Goal: Task Accomplishment & Management: Manage account settings

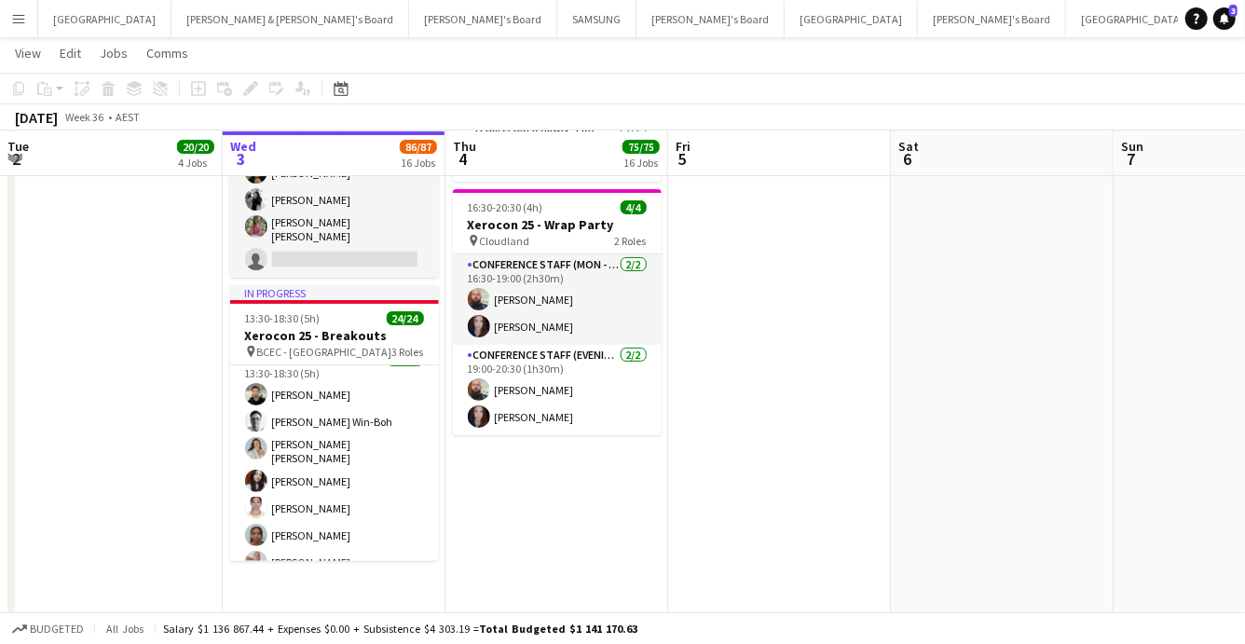
scroll to position [163, 0]
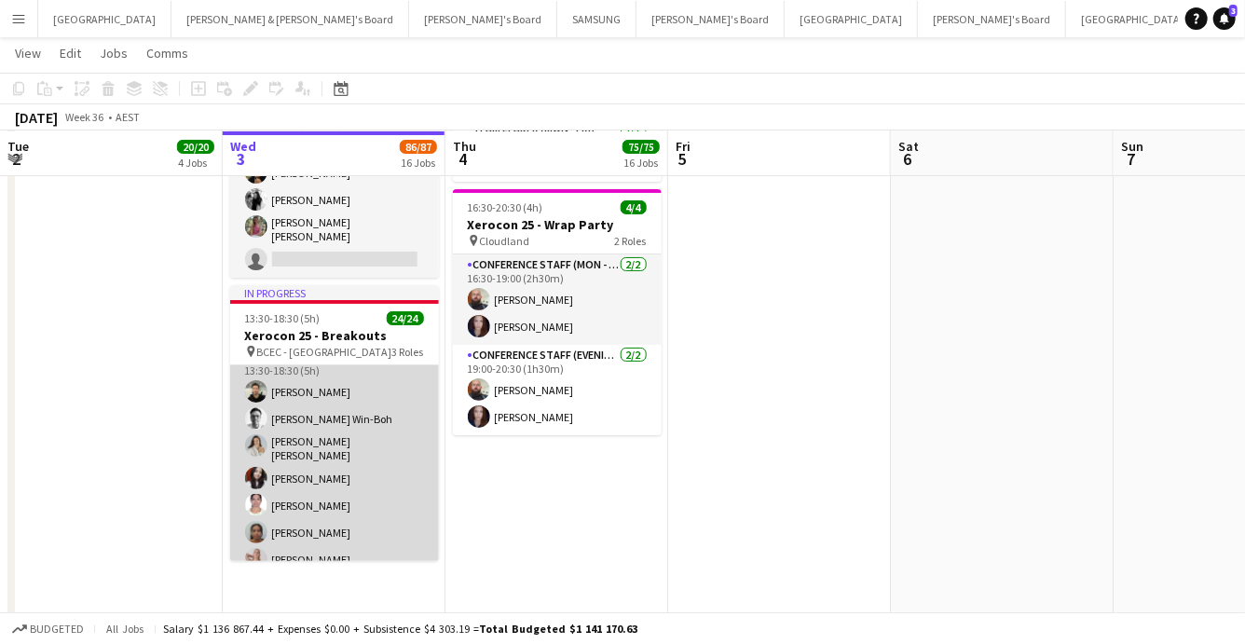
click at [343, 402] on app-card-role "Conference Staff ([PERSON_NAME]) 16/16 13:30-18:30 (5h) [PERSON_NAME] [PERSON_N…" at bounding box center [334, 584] width 209 height 474
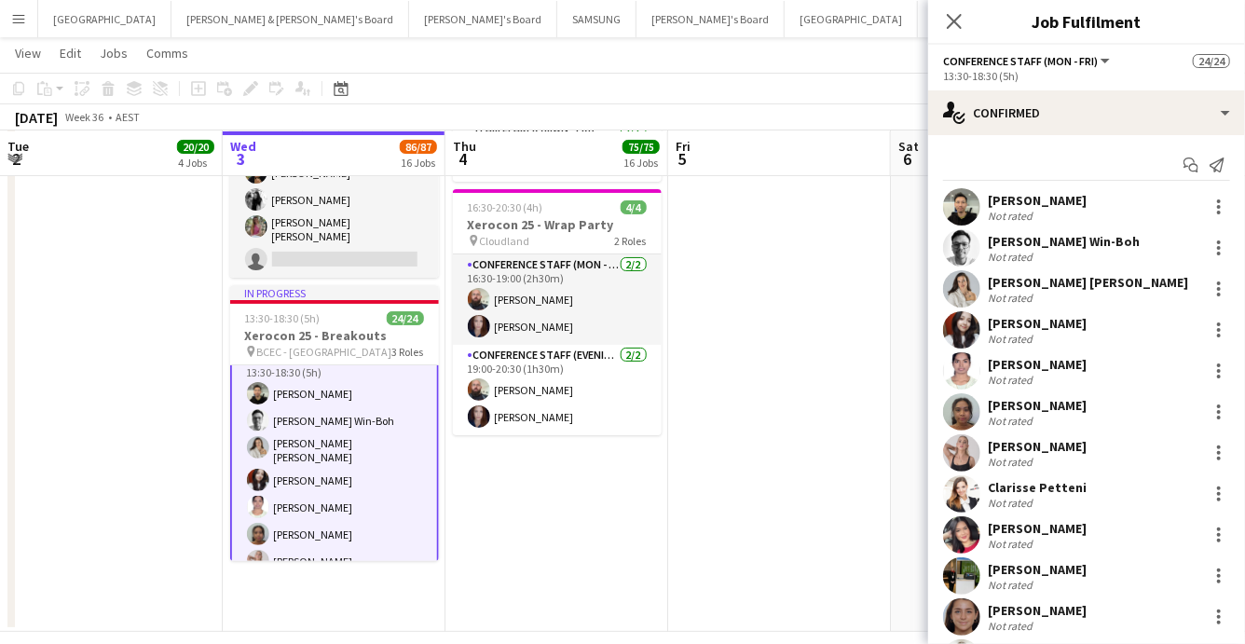
scroll to position [165, 0]
click at [1217, 245] on div at bounding box center [1219, 248] width 22 height 22
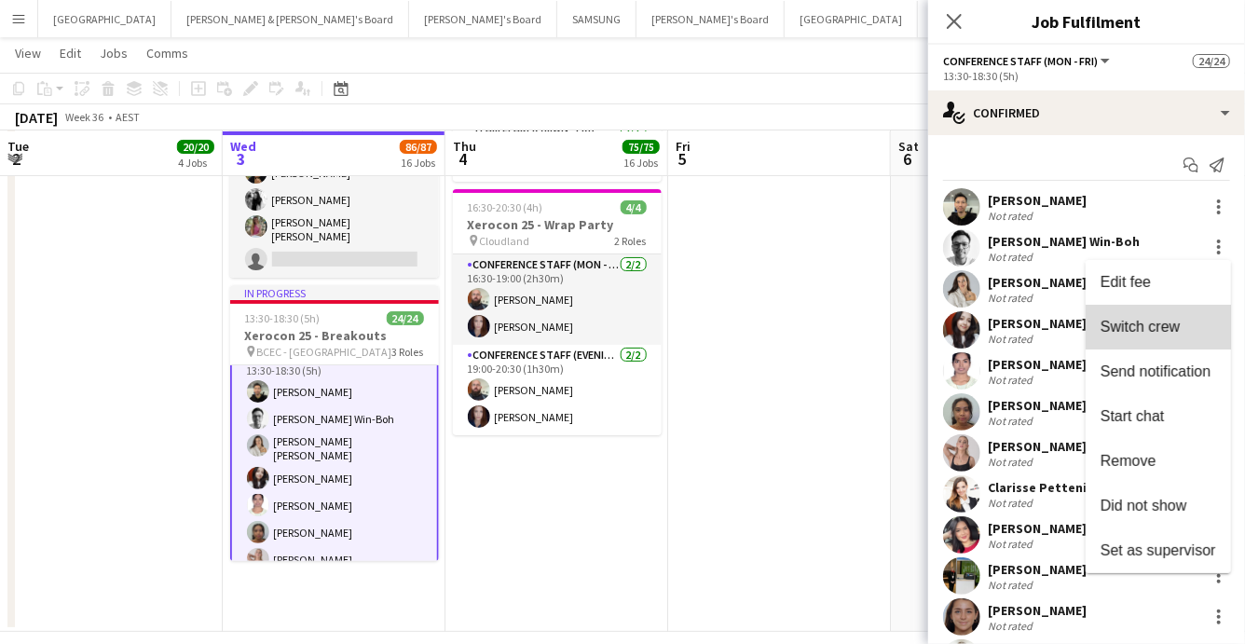
click at [1149, 319] on span "Switch crew" at bounding box center [1140, 327] width 79 height 16
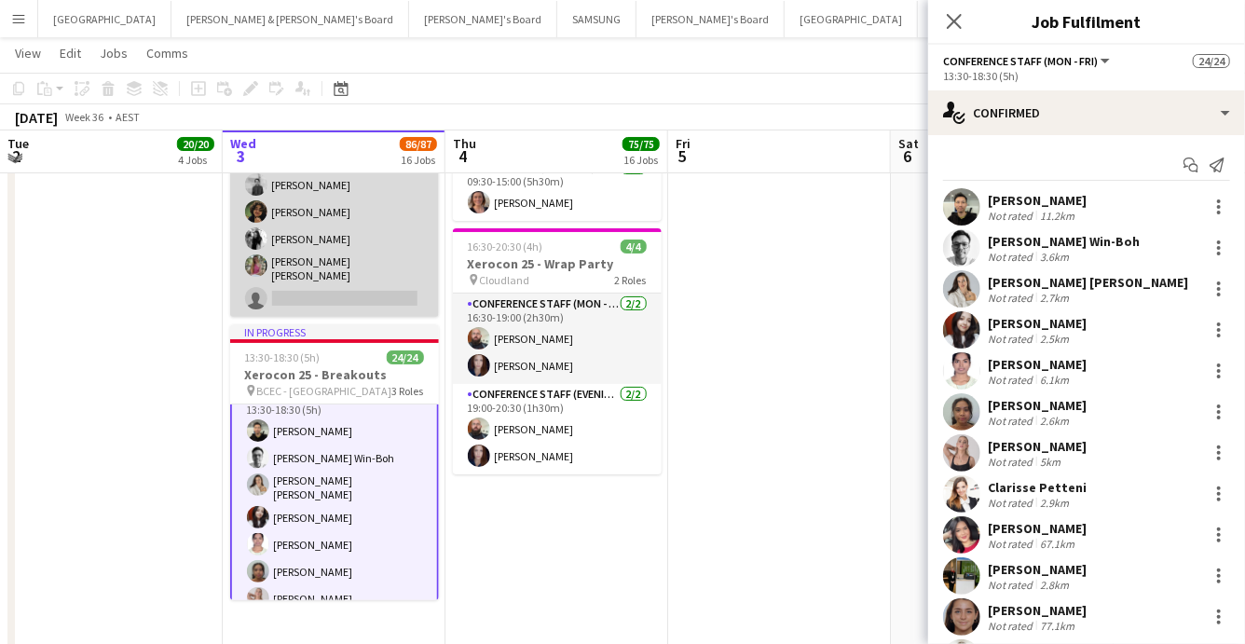
click at [335, 286] on app-card-role "Conference Staff (Mon - Fri) 14I 3A [DATE] 12:30-19:00 (6h30m) [PERSON_NAME] [P…" at bounding box center [334, 228] width 209 height 177
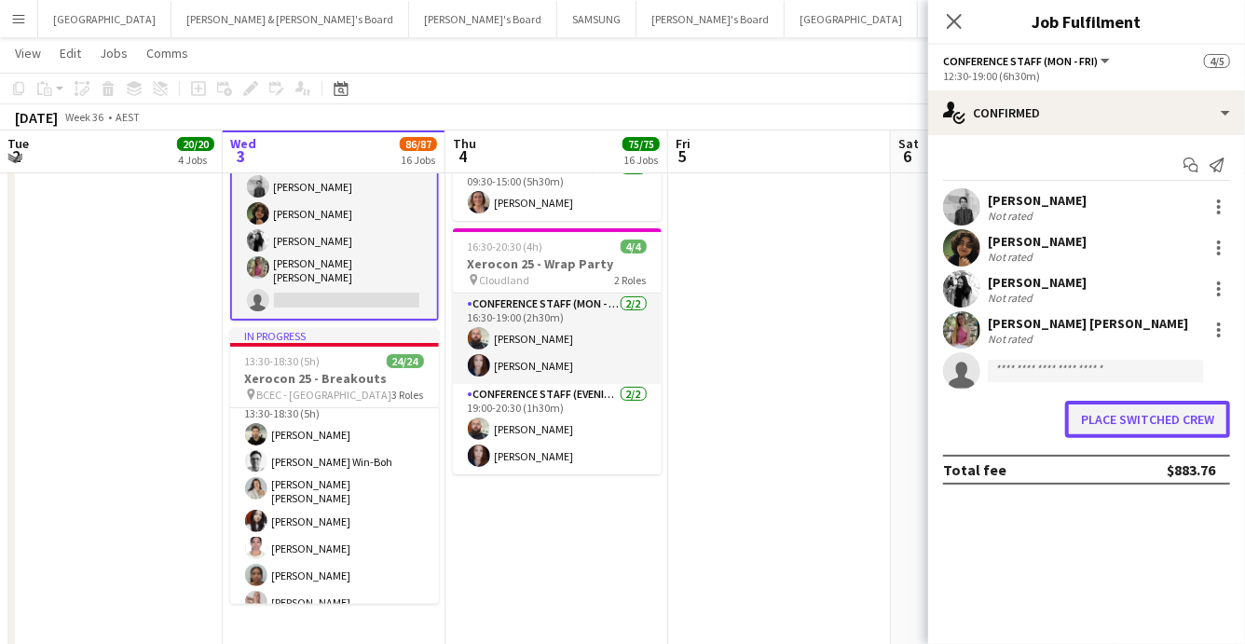
click at [1159, 421] on button "Place switched crew" at bounding box center [1147, 419] width 165 height 37
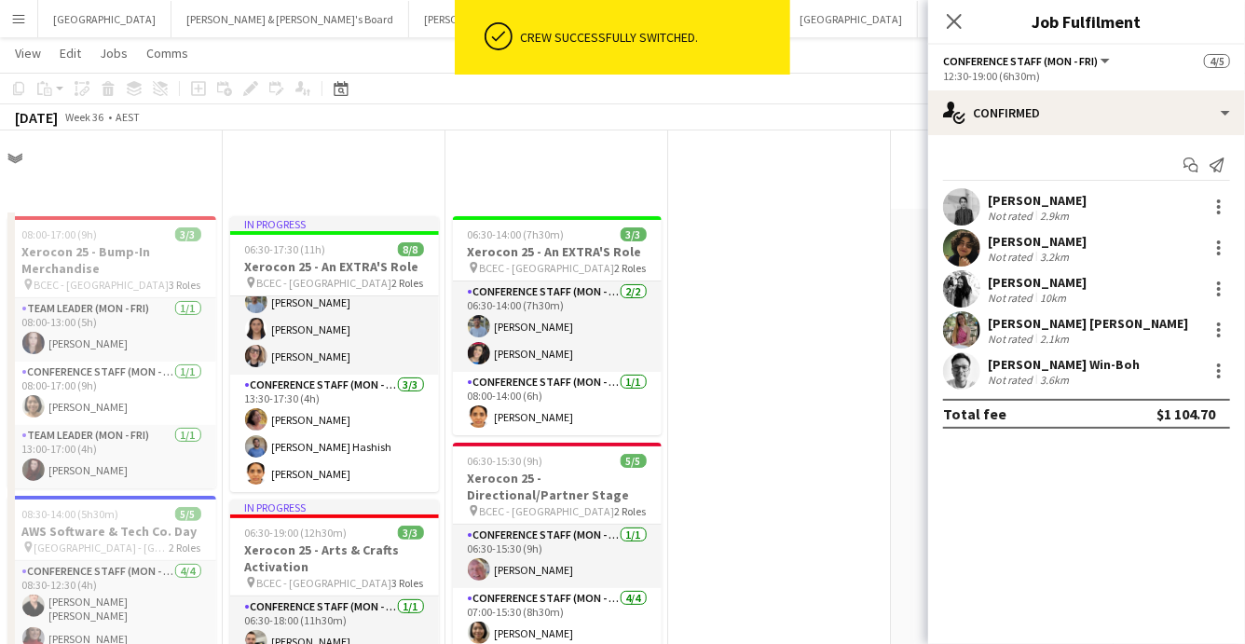
scroll to position [3489, 0]
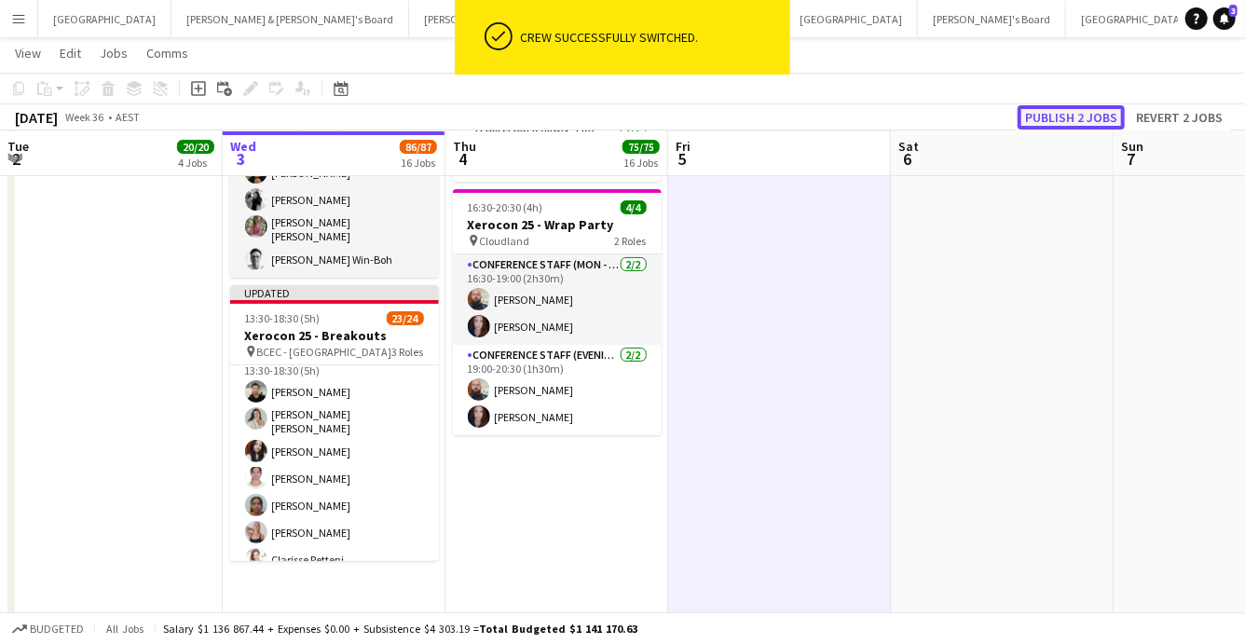
click at [1081, 123] on button "Publish 2 jobs" at bounding box center [1071, 117] width 107 height 24
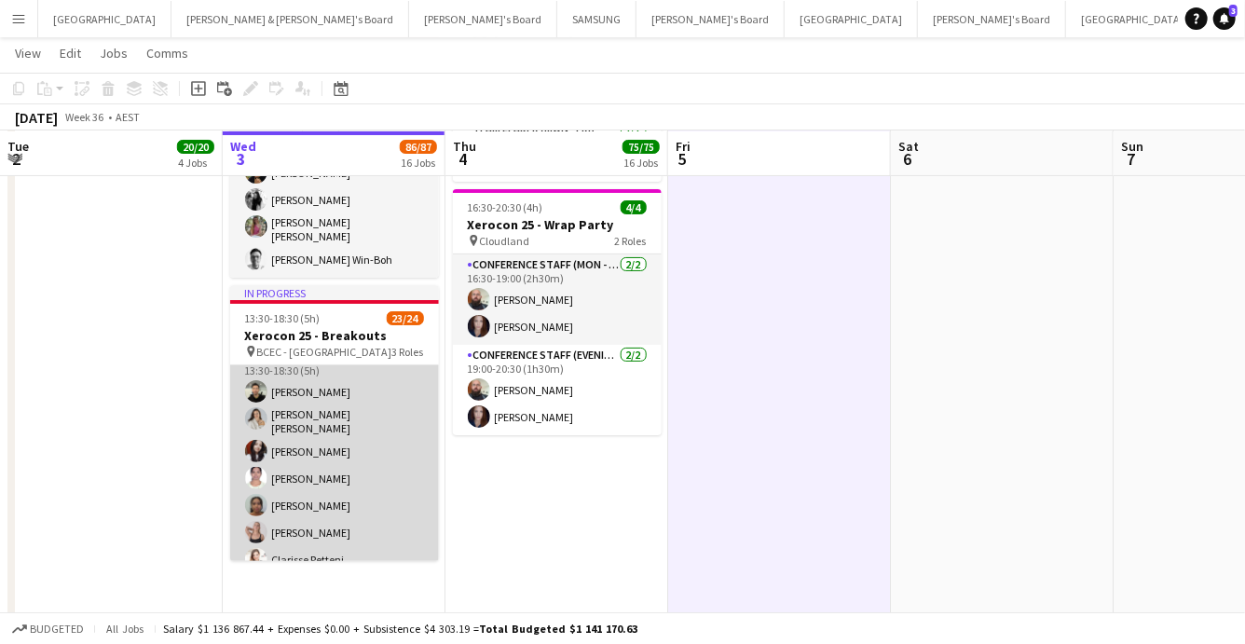
click at [311, 512] on app-card-role "Conference Staff (Mon - Fri) 44I 1A 15/16 13:30-18:30 (5h) [PERSON_NAME] [PERSO…" at bounding box center [334, 584] width 209 height 474
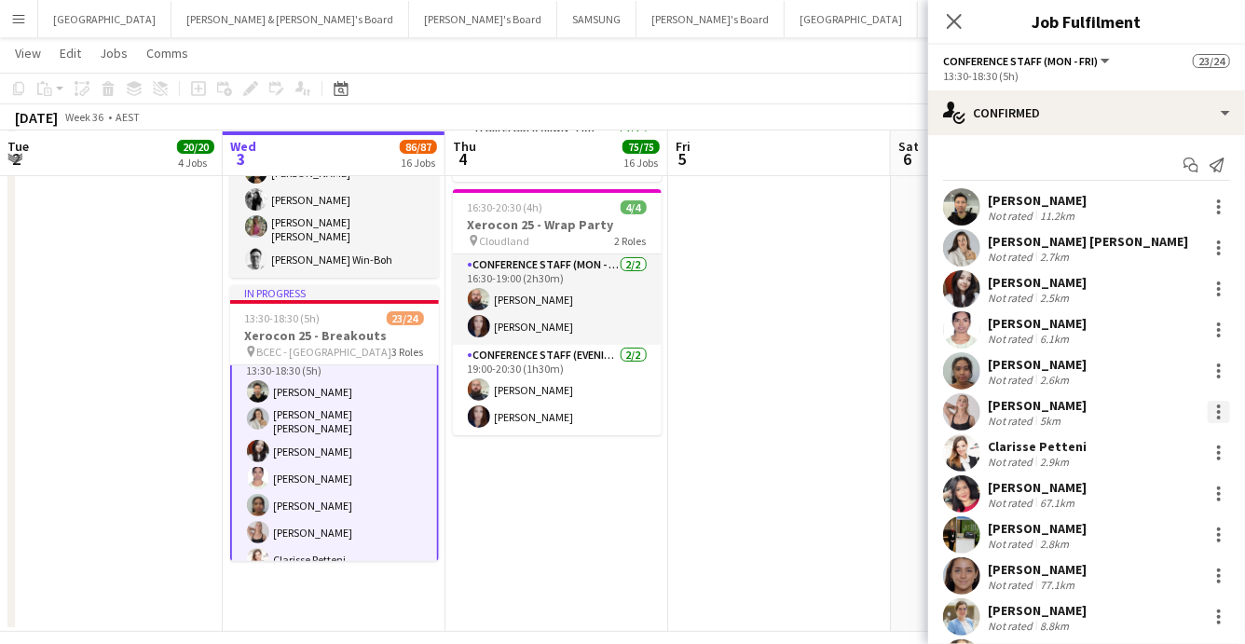
click at [1215, 410] on div at bounding box center [1219, 412] width 22 height 22
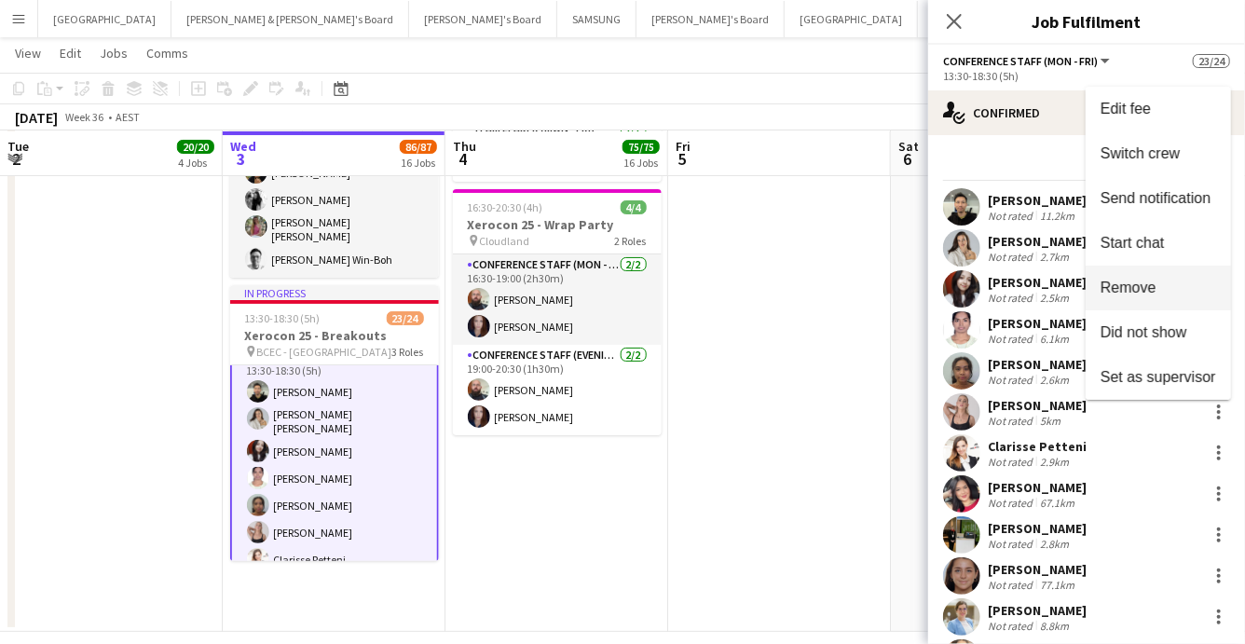
click at [1167, 298] on button "Remove" at bounding box center [1158, 288] width 145 height 45
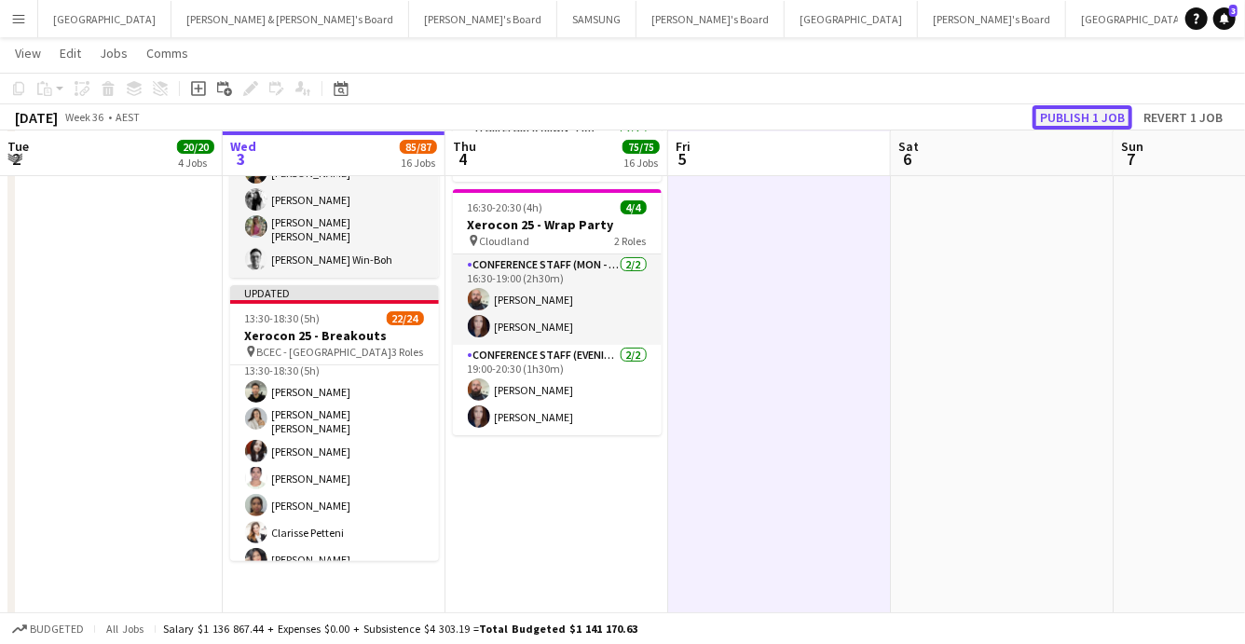
click at [1089, 118] on button "Publish 1 job" at bounding box center [1083, 117] width 100 height 24
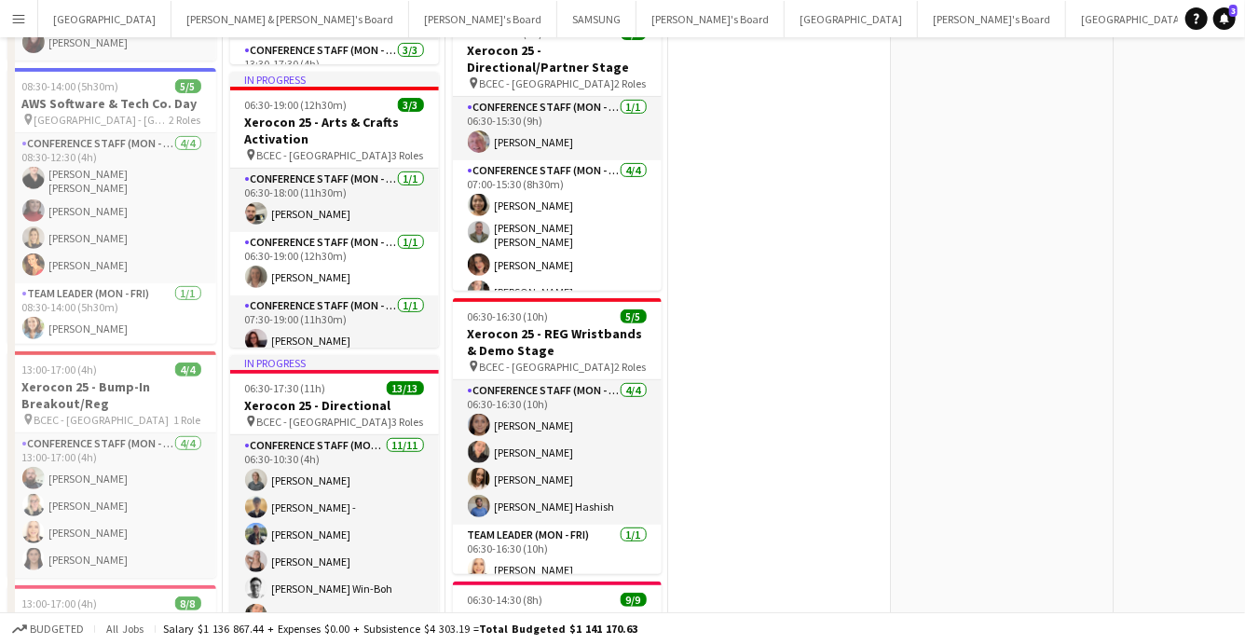
scroll to position [0, 0]
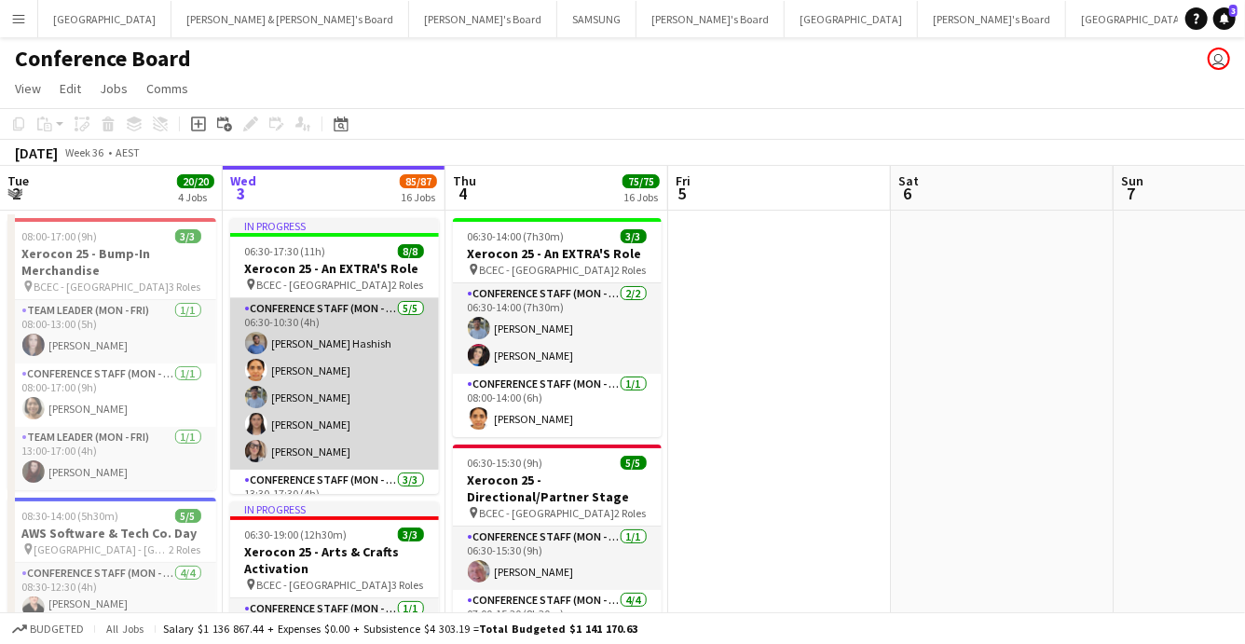
click at [318, 370] on app-card-role "Conference Staff (Mon - Fri) [DATE] 06:30-10:30 (4h) [PERSON_NAME] [PERSON_NAME…" at bounding box center [334, 383] width 209 height 171
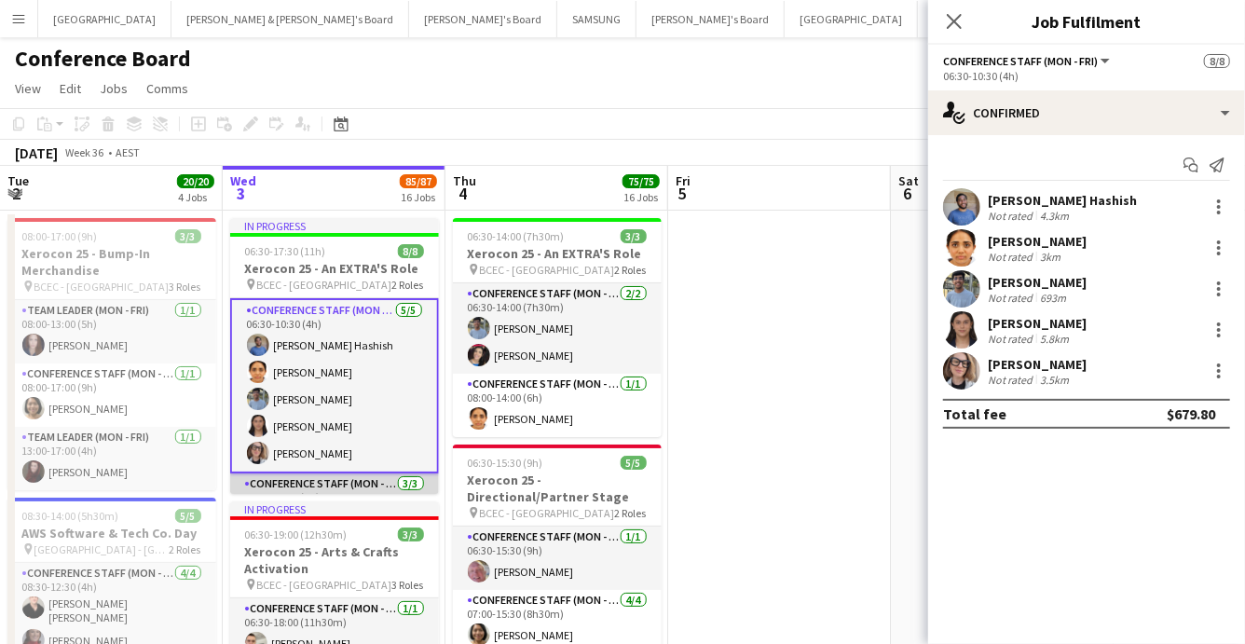
scroll to position [96, 0]
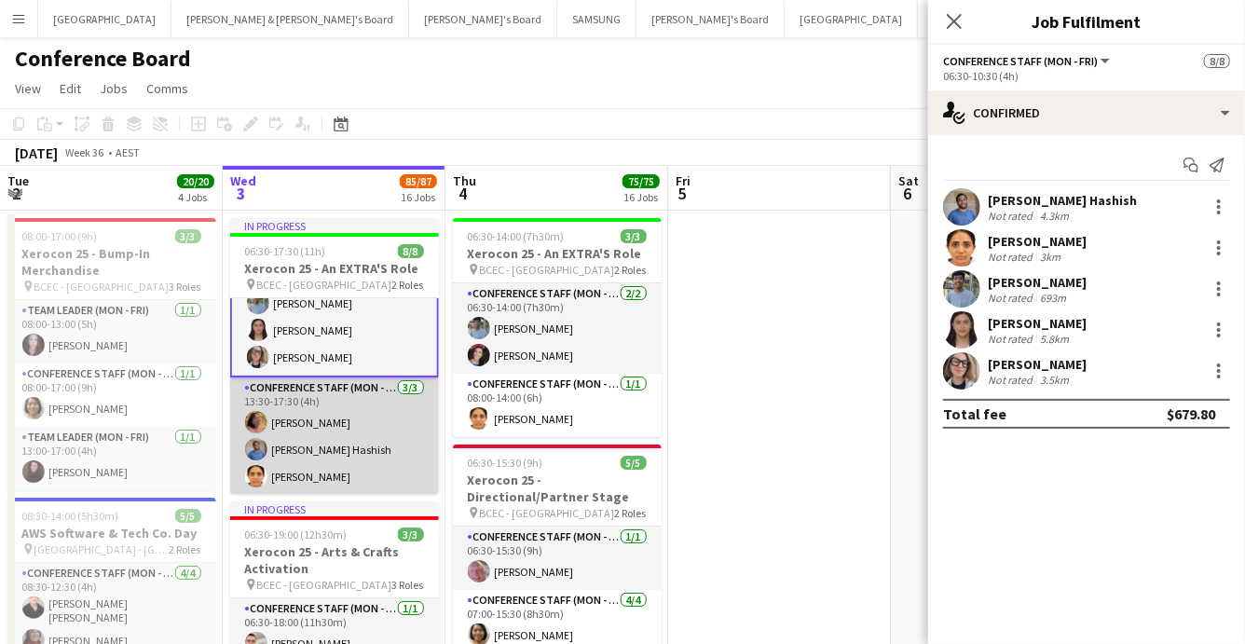
click at [316, 471] on app-card-role "Conference Staff (Mon - Fri) [DATE] 13:30-17:30 (4h) [PERSON_NAME] [PERSON_NAME…" at bounding box center [334, 435] width 209 height 117
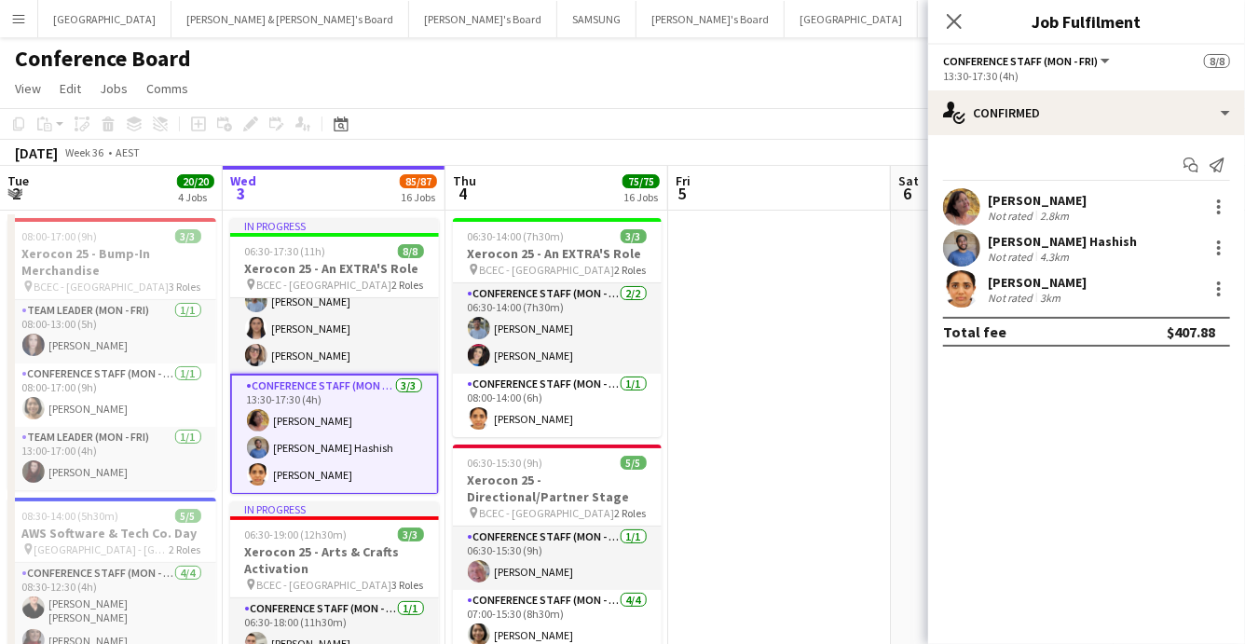
scroll to position [94, 0]
click at [1221, 284] on div at bounding box center [1219, 289] width 22 height 22
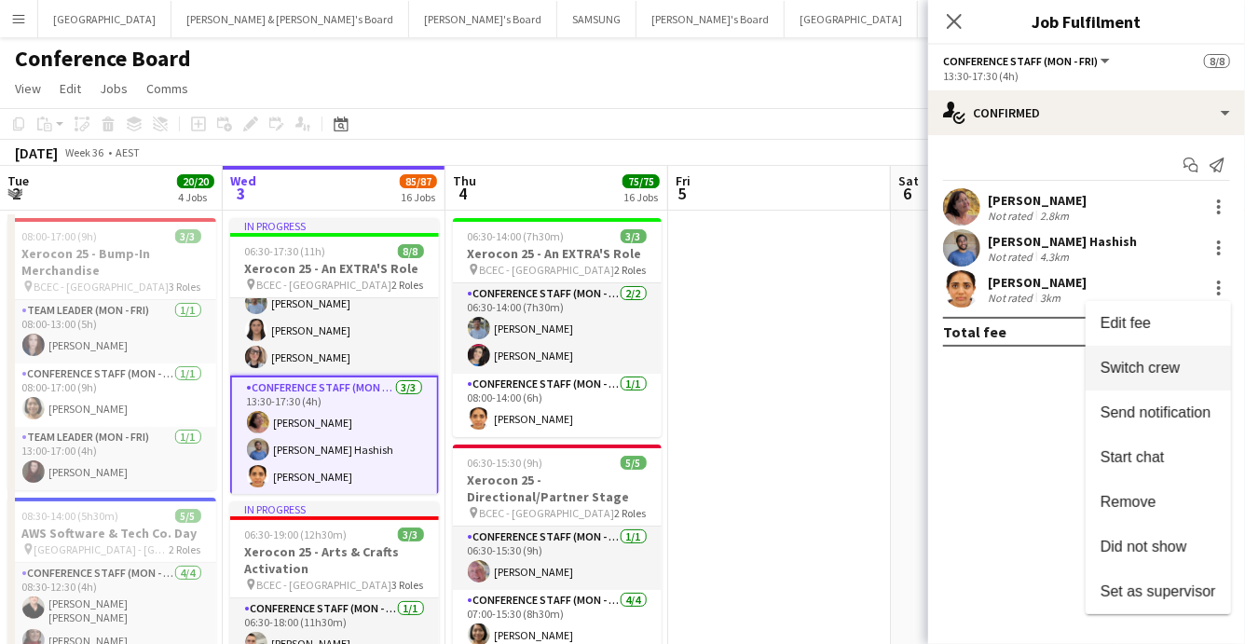
click at [1143, 363] on span "Switch crew" at bounding box center [1140, 368] width 79 height 16
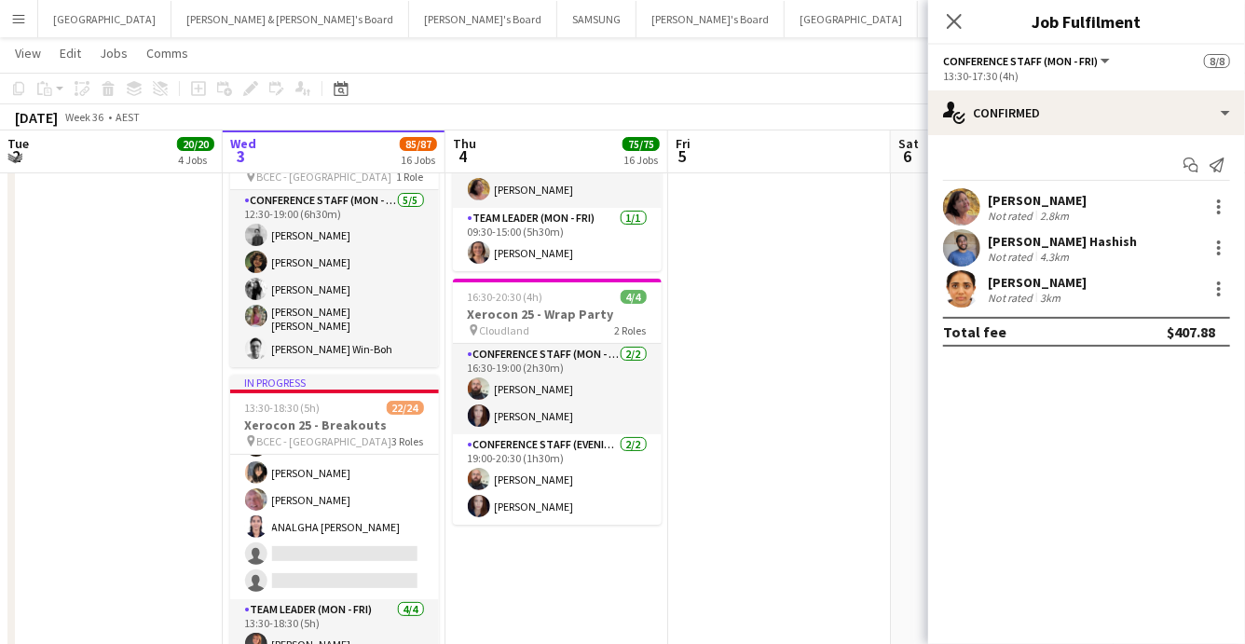
scroll to position [473, 0]
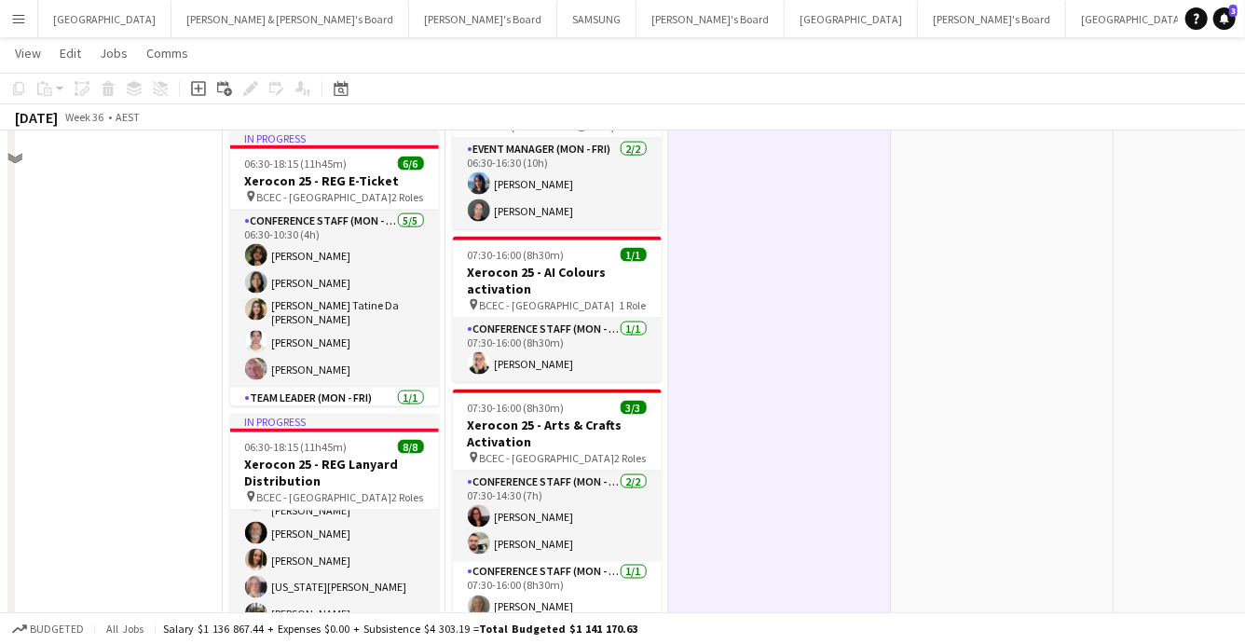
scroll to position [0, 0]
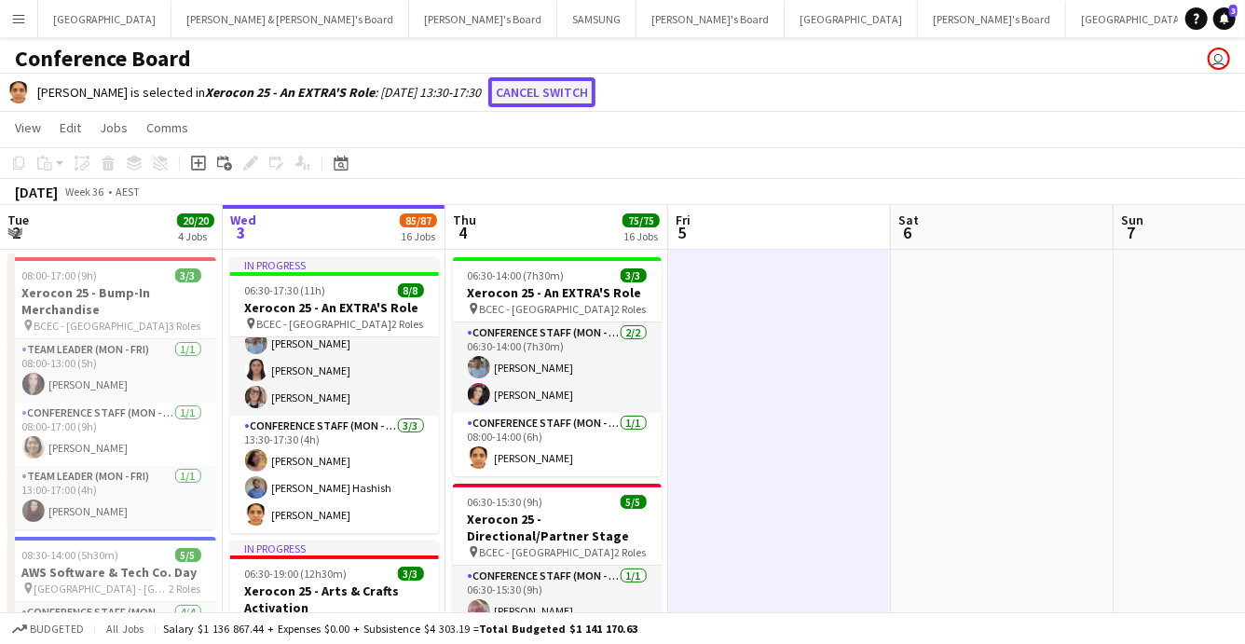
click at [565, 92] on button "Cancel switch" at bounding box center [541, 92] width 107 height 30
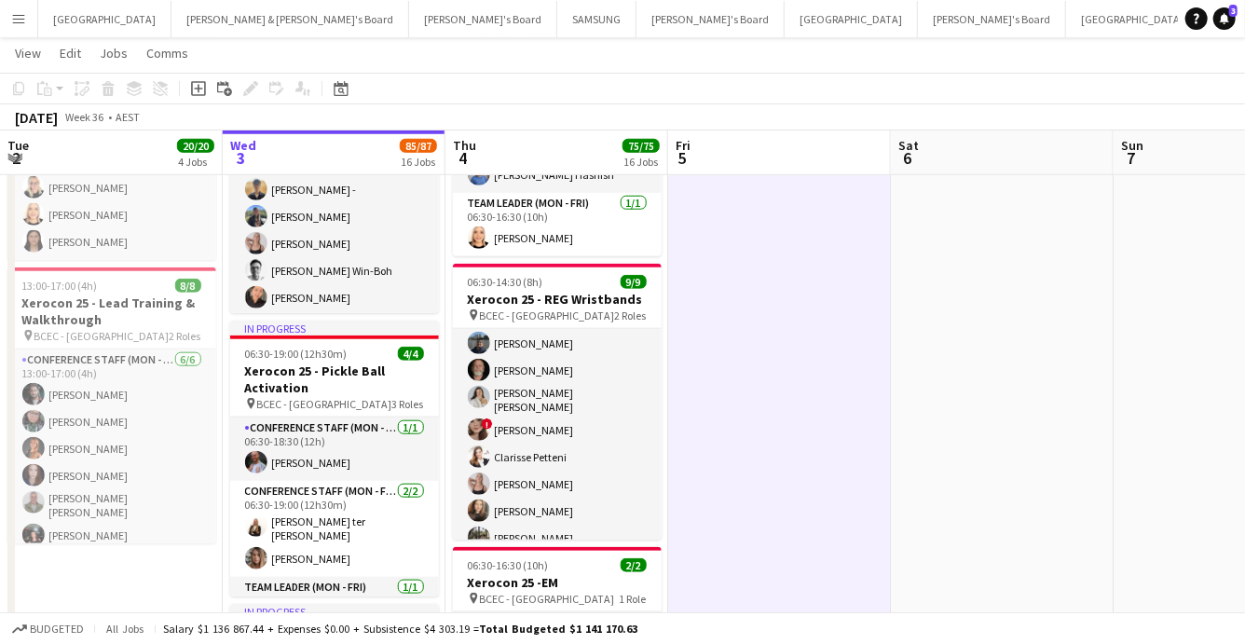
scroll to position [35, 0]
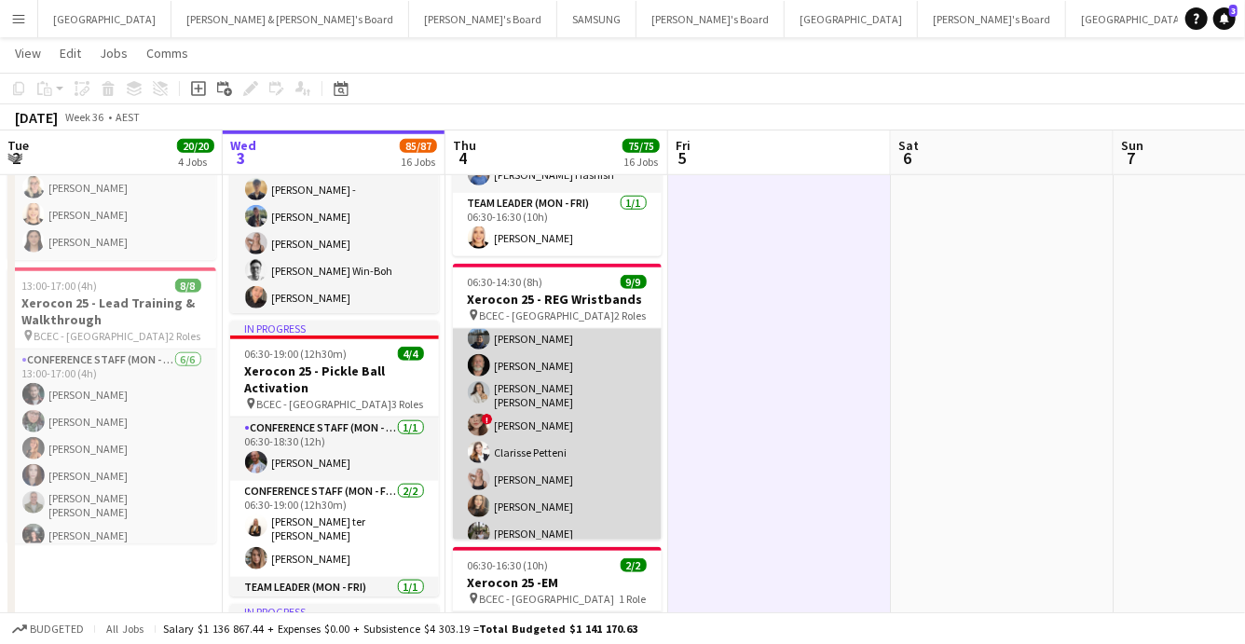
click at [527, 472] on app-card-role "Conference Staff (Mon - Fri) [DATE] 06:30-10:30 (4h) [PERSON_NAME] [PERSON_NAME…" at bounding box center [557, 423] width 209 height 258
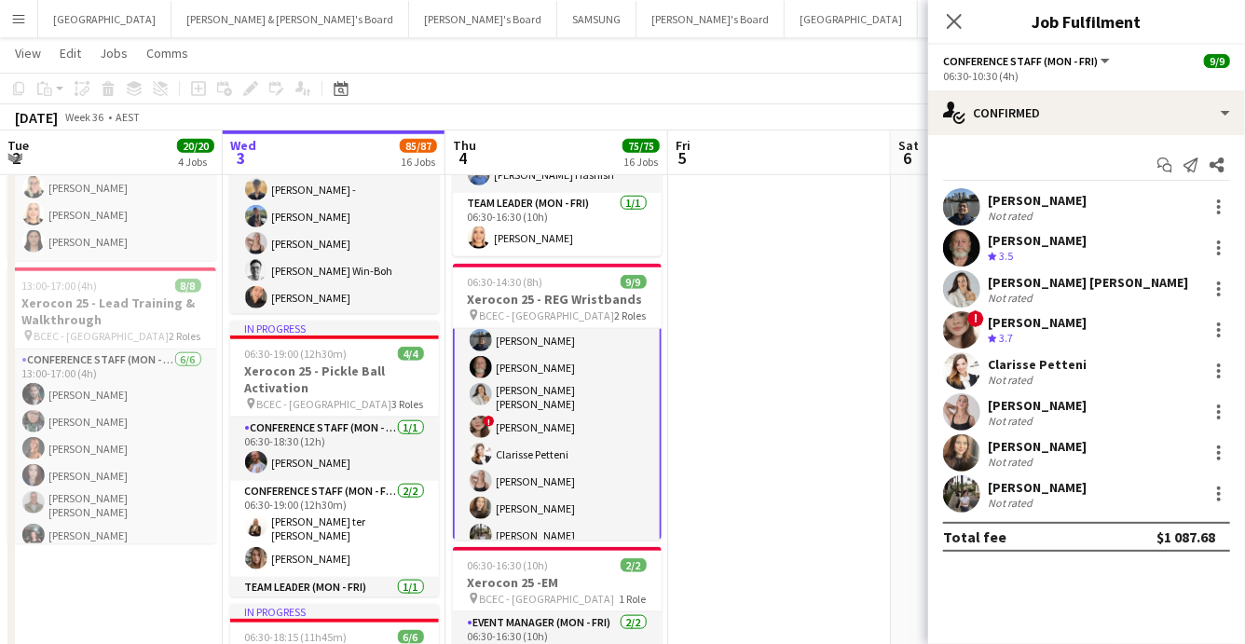
scroll to position [37, 0]
click at [1221, 414] on div at bounding box center [1219, 412] width 22 height 22
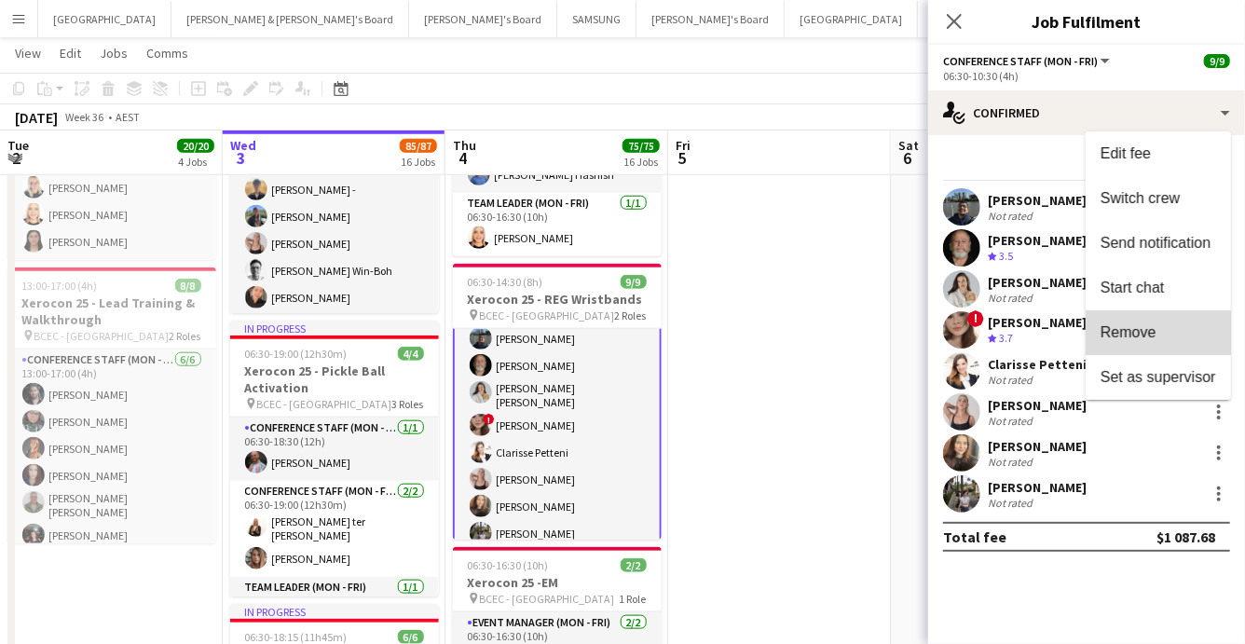
click at [1132, 335] on span "Remove" at bounding box center [1129, 332] width 56 height 16
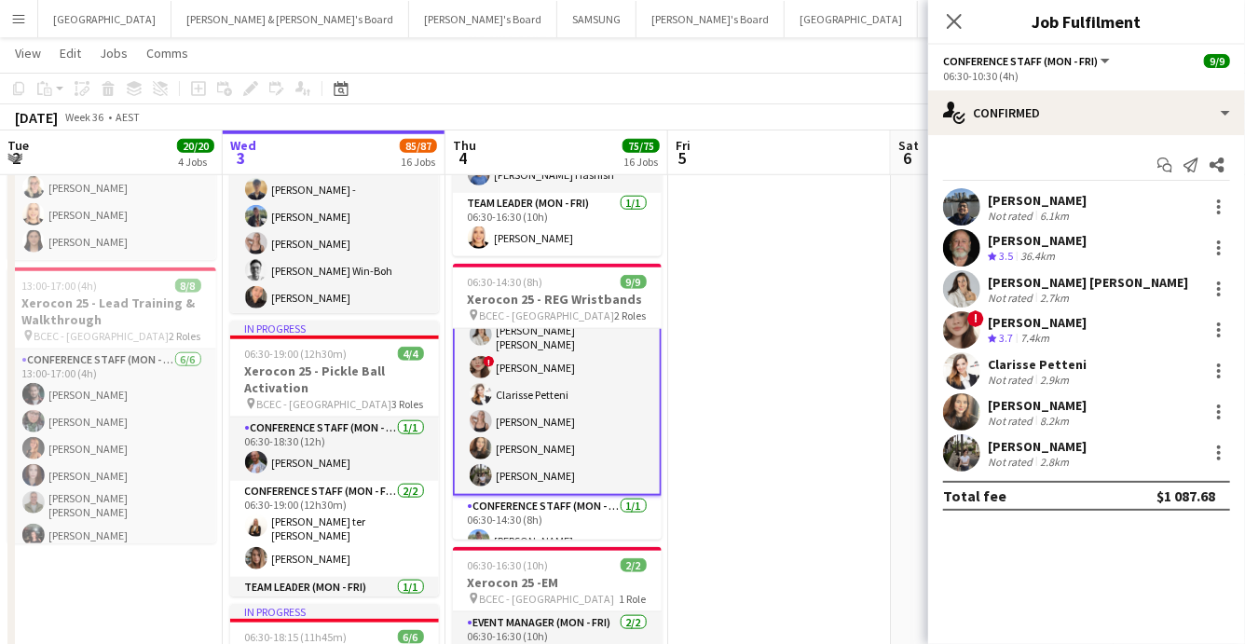
scroll to position [108, 0]
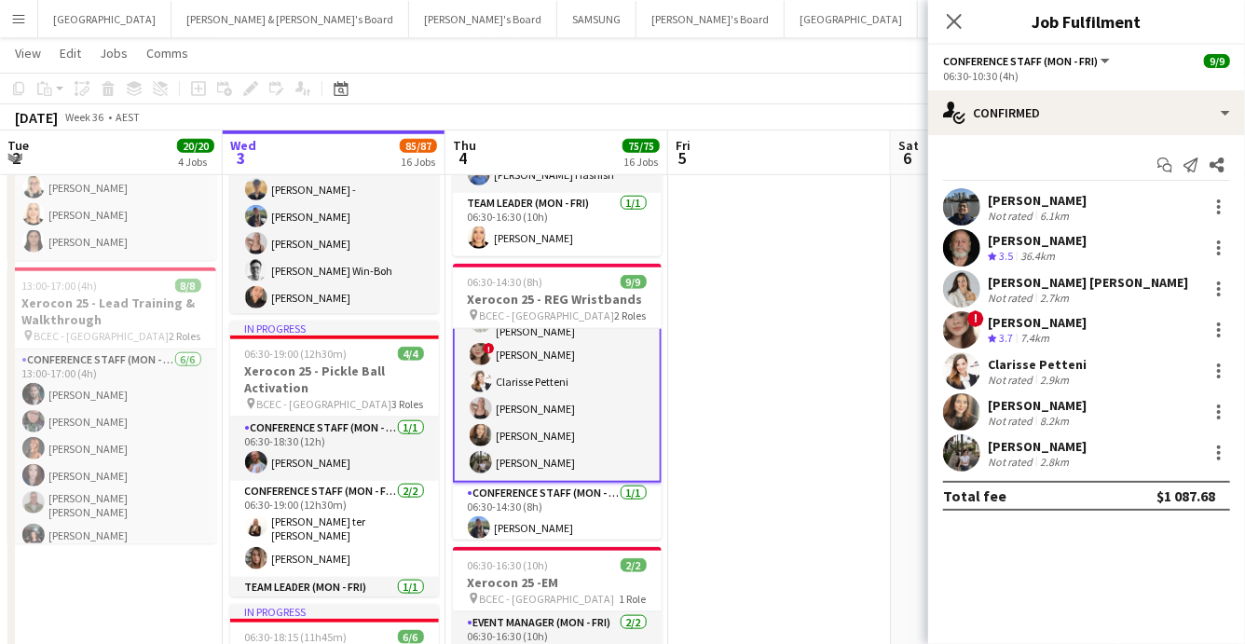
click at [543, 404] on app-card-role "Conference Staff (Mon - Fri) [DATE] 06:30-10:30 (4h) [PERSON_NAME] [PERSON_NAME…" at bounding box center [557, 352] width 209 height 262
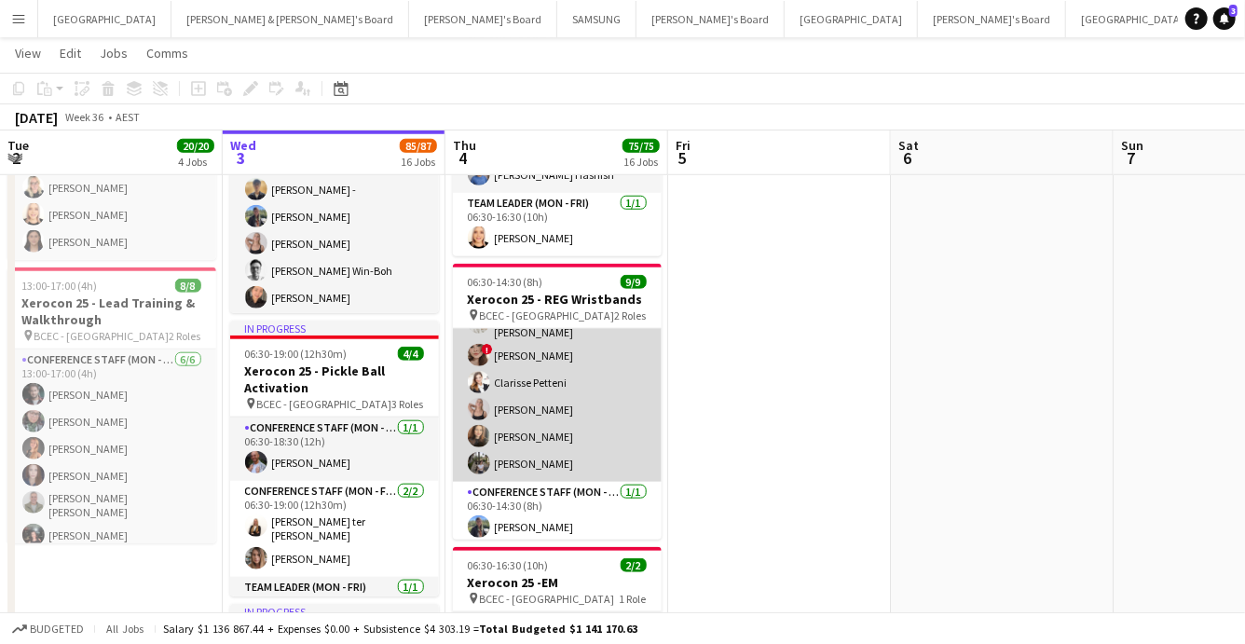
click at [543, 410] on app-card-role "Conference Staff (Mon - Fri) [DATE] 06:30-10:30 (4h) [PERSON_NAME] [PERSON_NAME…" at bounding box center [557, 353] width 209 height 258
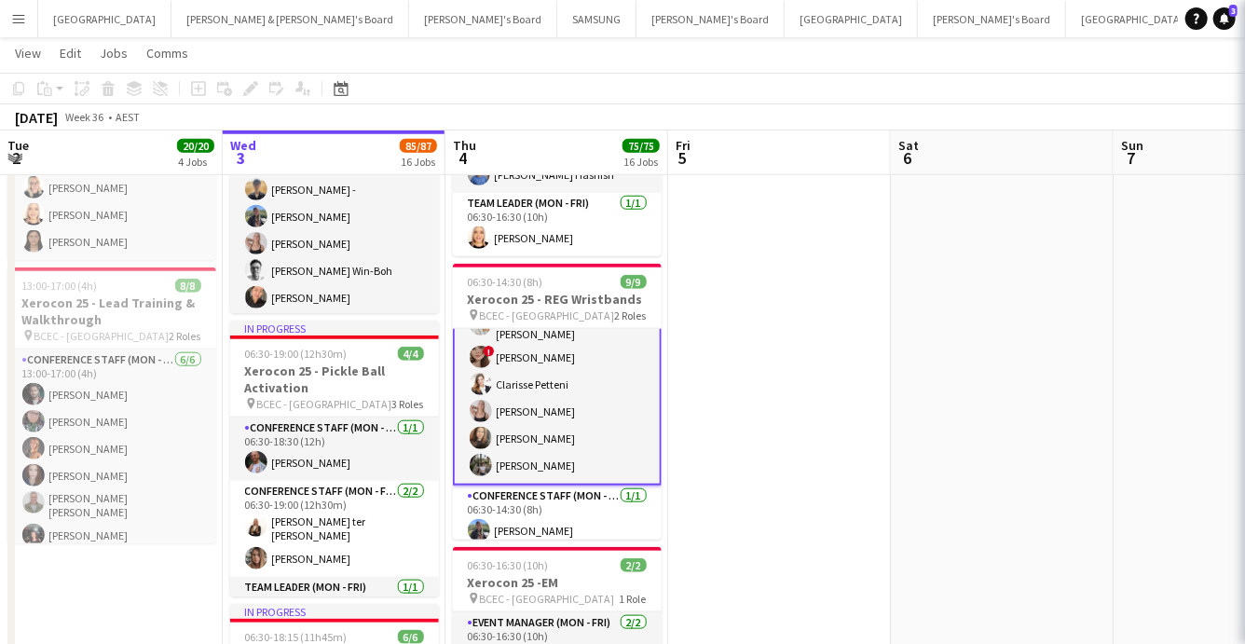
scroll to position [108, 0]
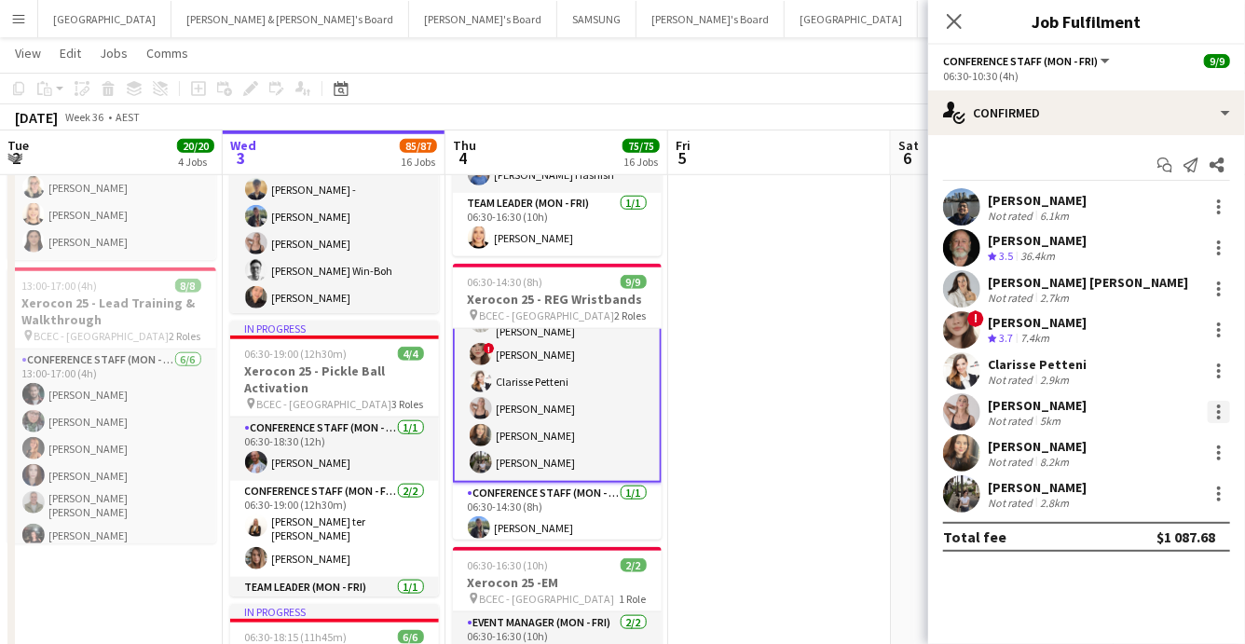
click at [1217, 411] on div at bounding box center [1219, 412] width 4 height 4
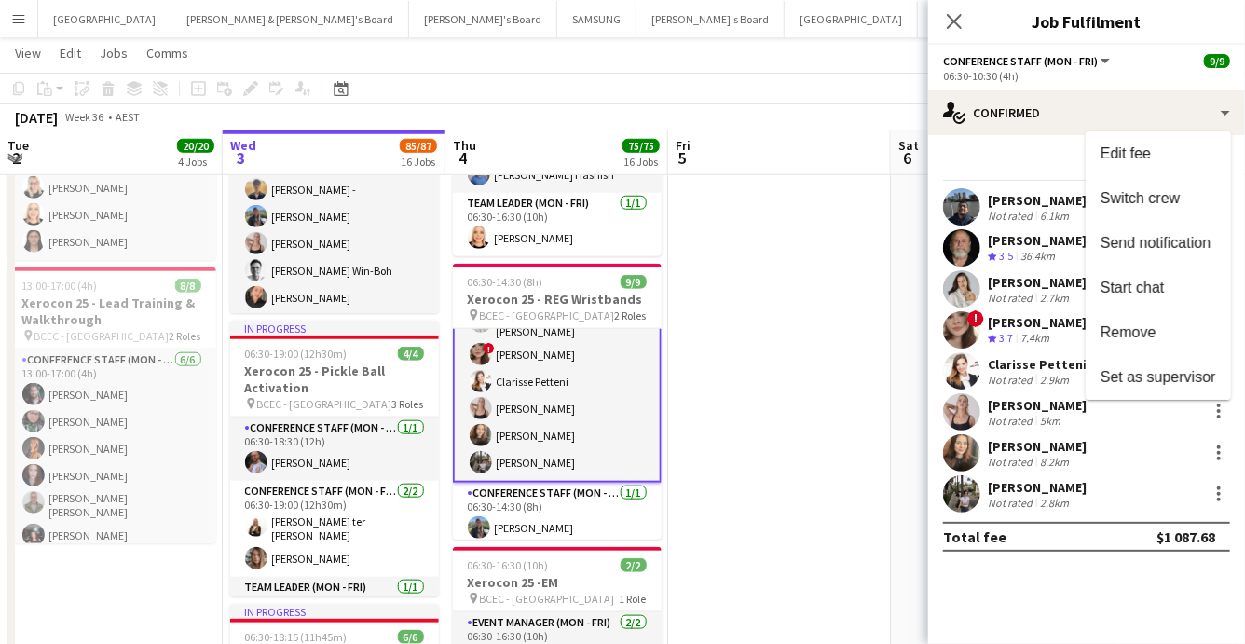
click at [1086, 131] on button "Edit fee" at bounding box center [1158, 153] width 145 height 45
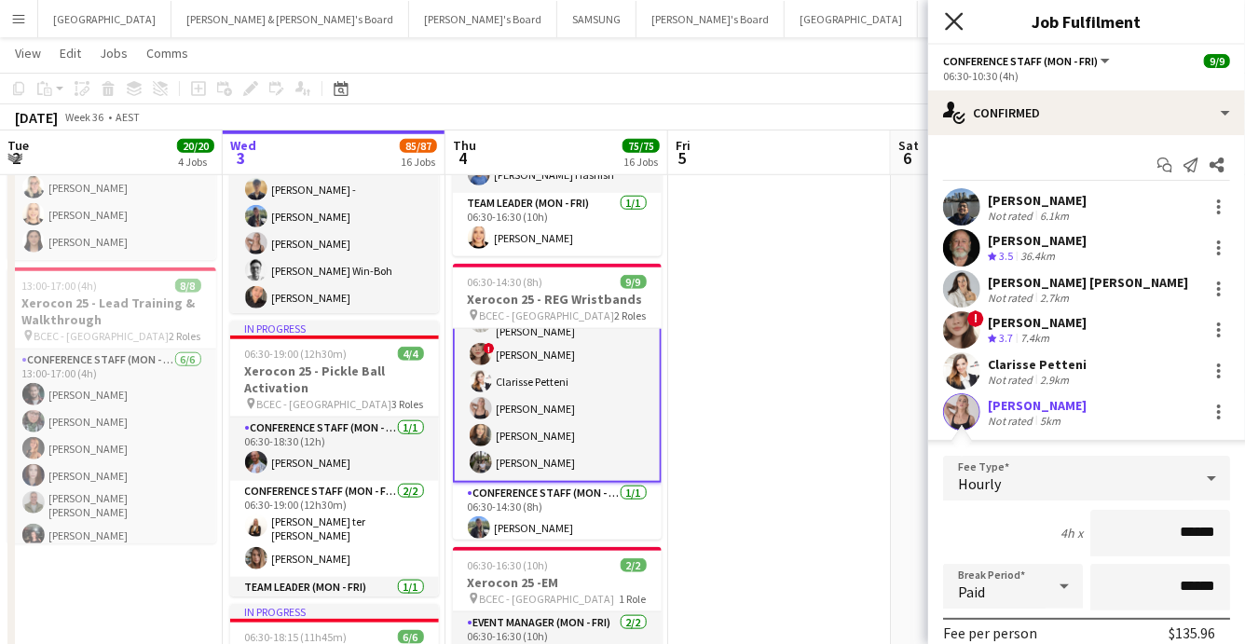
click at [946, 21] on icon "Close pop-in" at bounding box center [954, 21] width 18 height 18
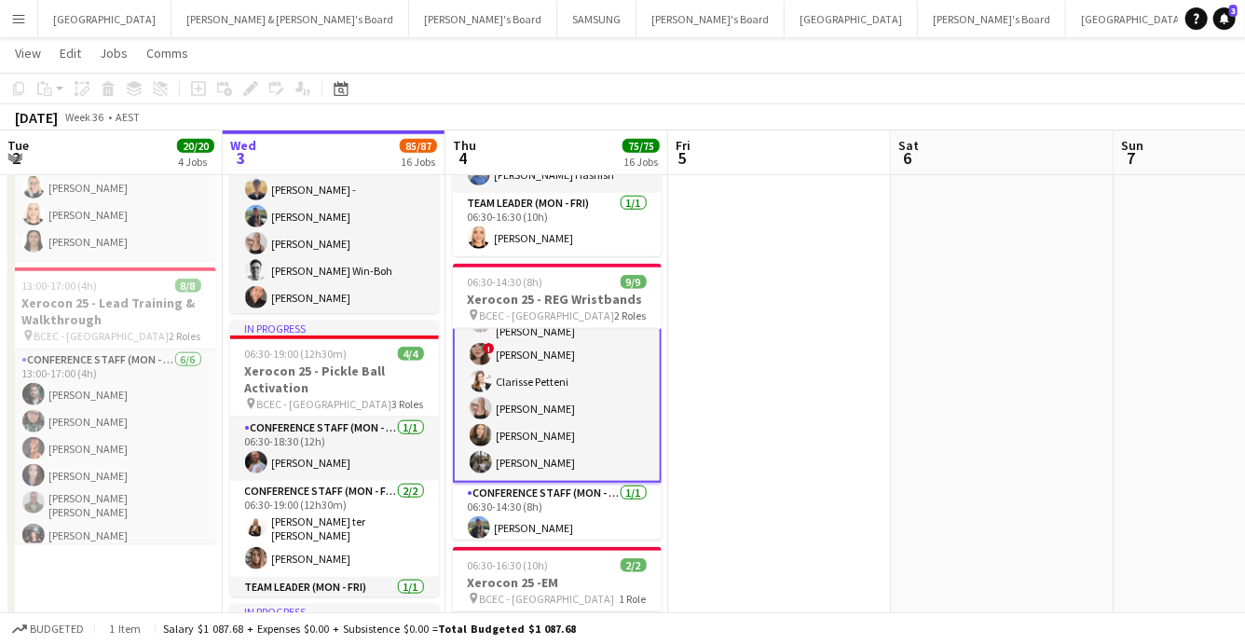
click at [544, 402] on app-card-role "Conference Staff (Mon - Fri) [DATE] 06:30-10:30 (4h) [PERSON_NAME] [PERSON_NAME…" at bounding box center [557, 352] width 209 height 262
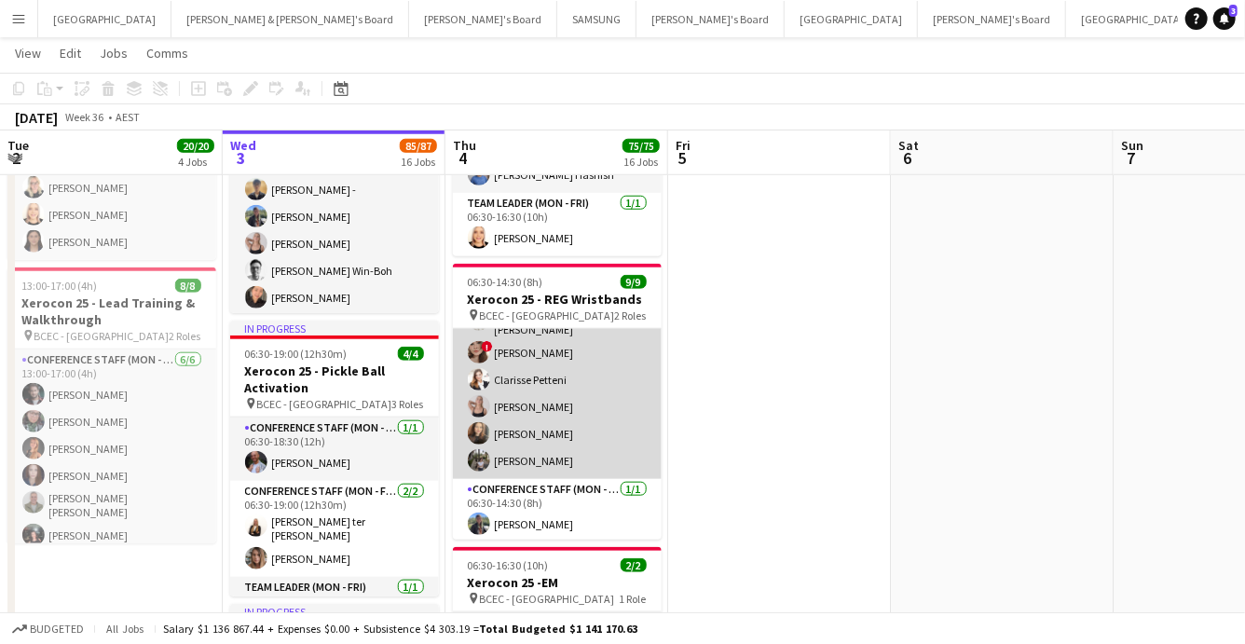
scroll to position [105, 0]
click at [553, 394] on app-card-role "Conference Staff (Mon - Fri) [DATE] 06:30-10:30 (4h) [PERSON_NAME] [PERSON_NAME…" at bounding box center [557, 353] width 209 height 258
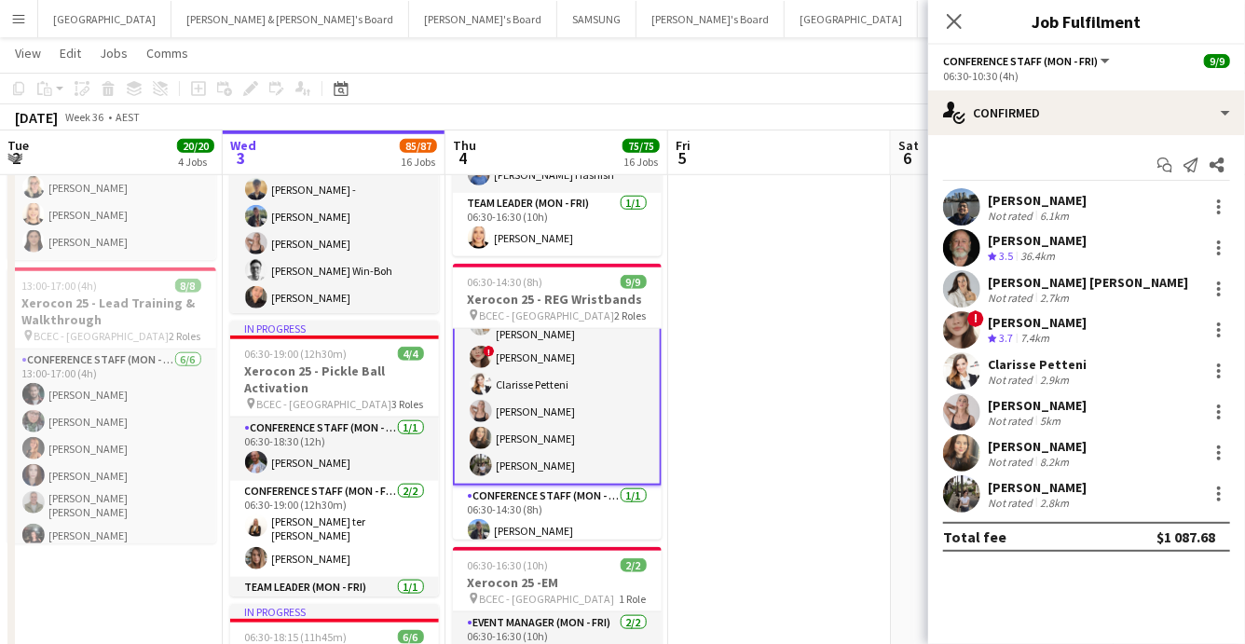
scroll to position [108, 0]
click at [1222, 406] on div at bounding box center [1219, 412] width 22 height 22
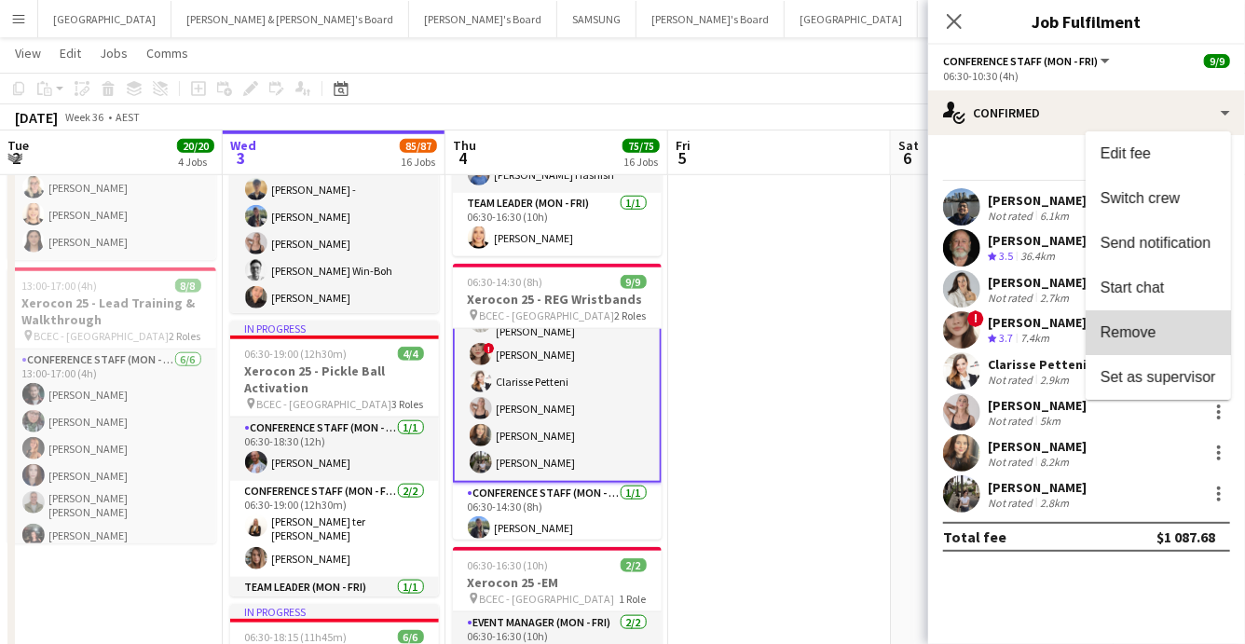
click at [1148, 330] on span "Remove" at bounding box center [1129, 332] width 56 height 16
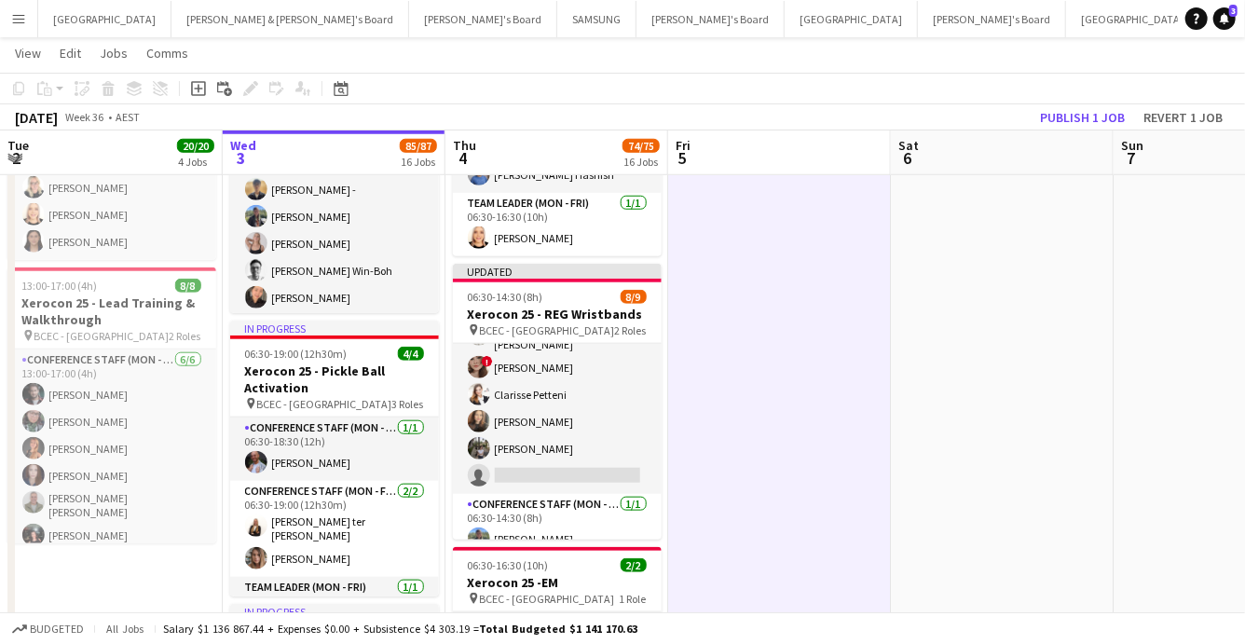
scroll to position [106, 0]
click at [1052, 116] on button "Publish 1 job" at bounding box center [1083, 117] width 100 height 24
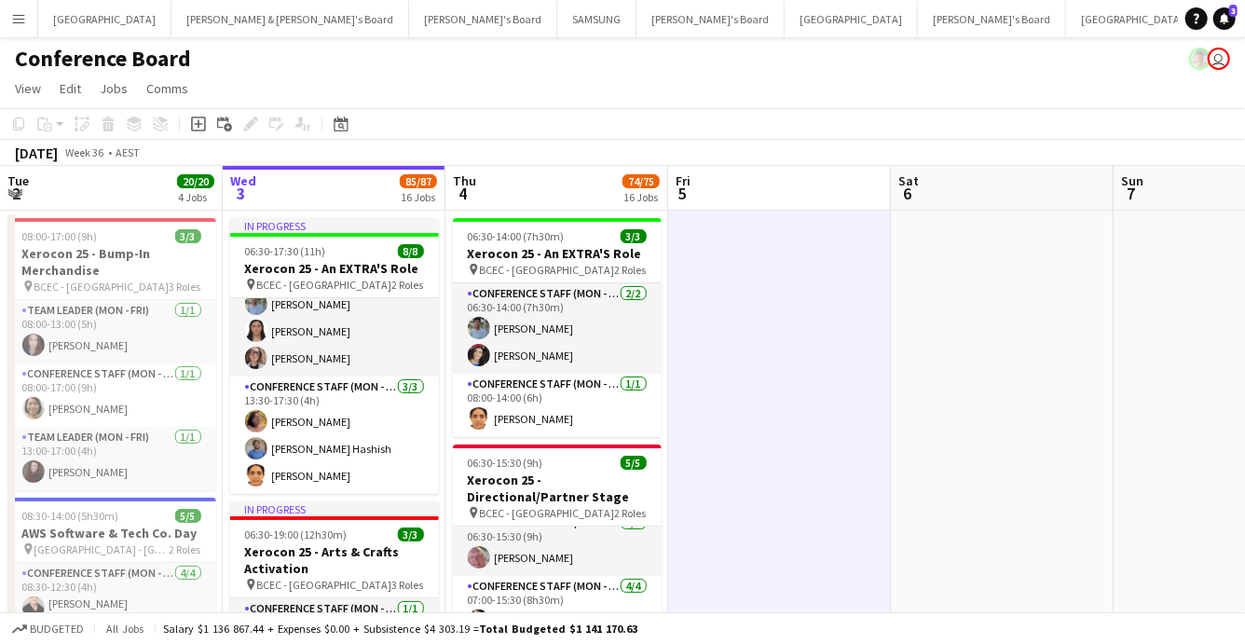
scroll to position [13, 0]
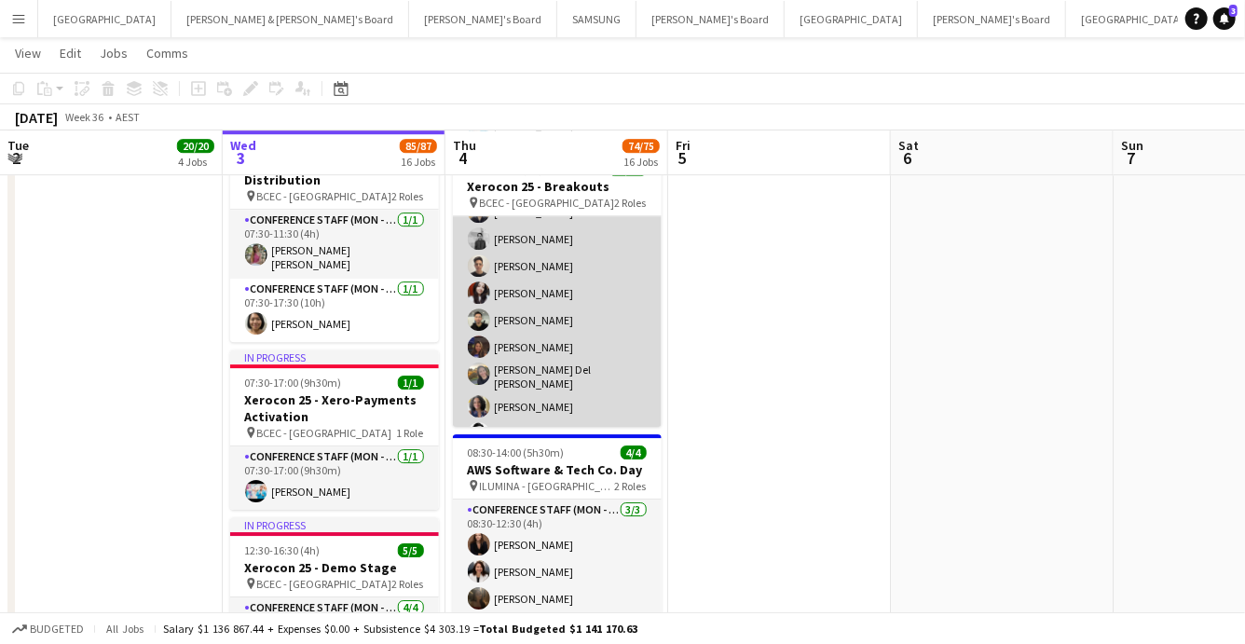
scroll to position [78, 0]
click at [547, 374] on app-card-role "Conference Staff (Mon - Fri) 20/20 08:00-16:00 (8h) [PERSON_NAME] - [PERSON_NAM…" at bounding box center [557, 429] width 209 height 582
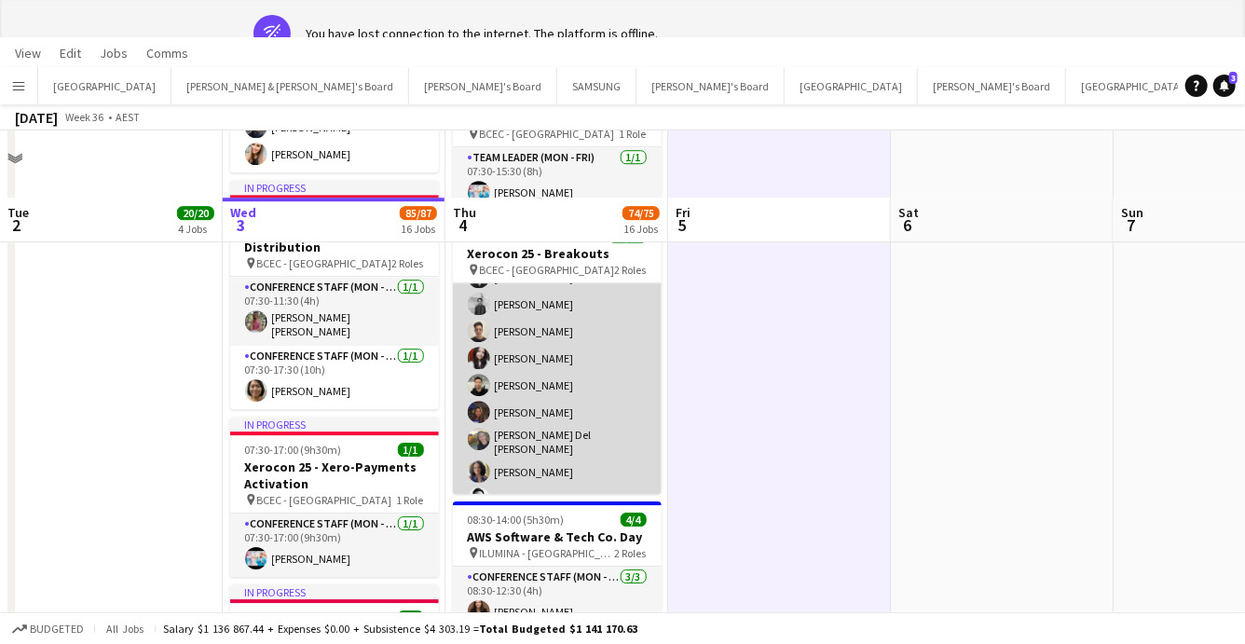
click at [557, 436] on app-card-role "Conference Staff (Mon - Fri) 20/20 08:00-16:00 (8h) [PERSON_NAME] - [PERSON_NAM…" at bounding box center [557, 496] width 209 height 582
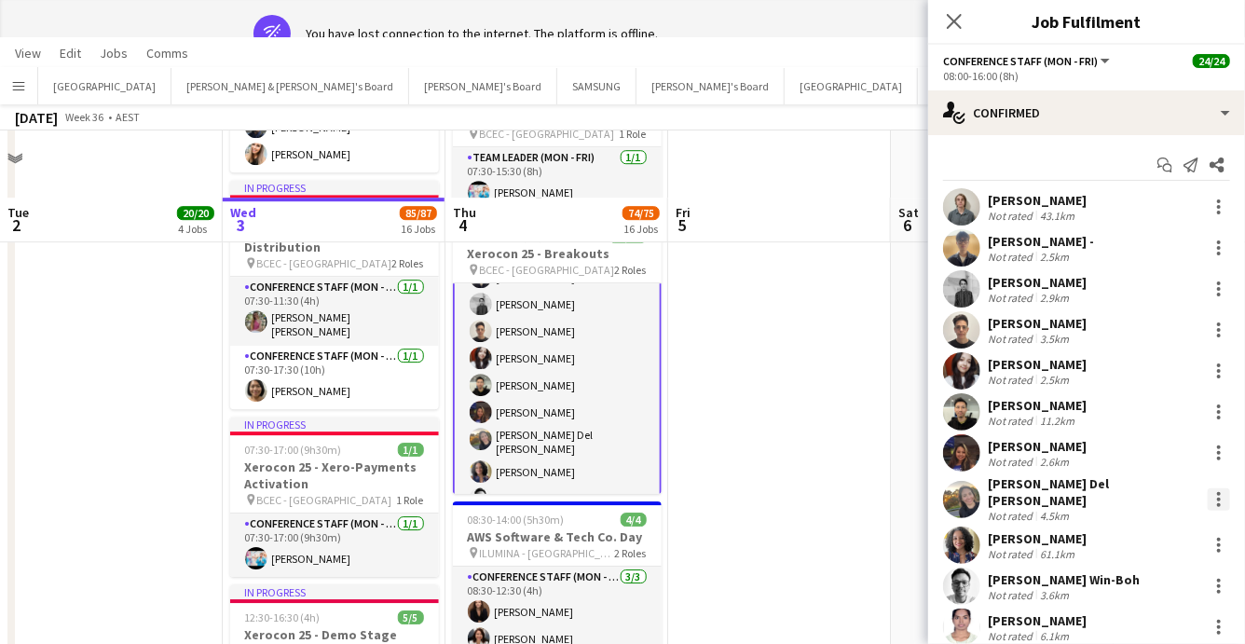
click at [1223, 492] on div at bounding box center [1219, 499] width 22 height 22
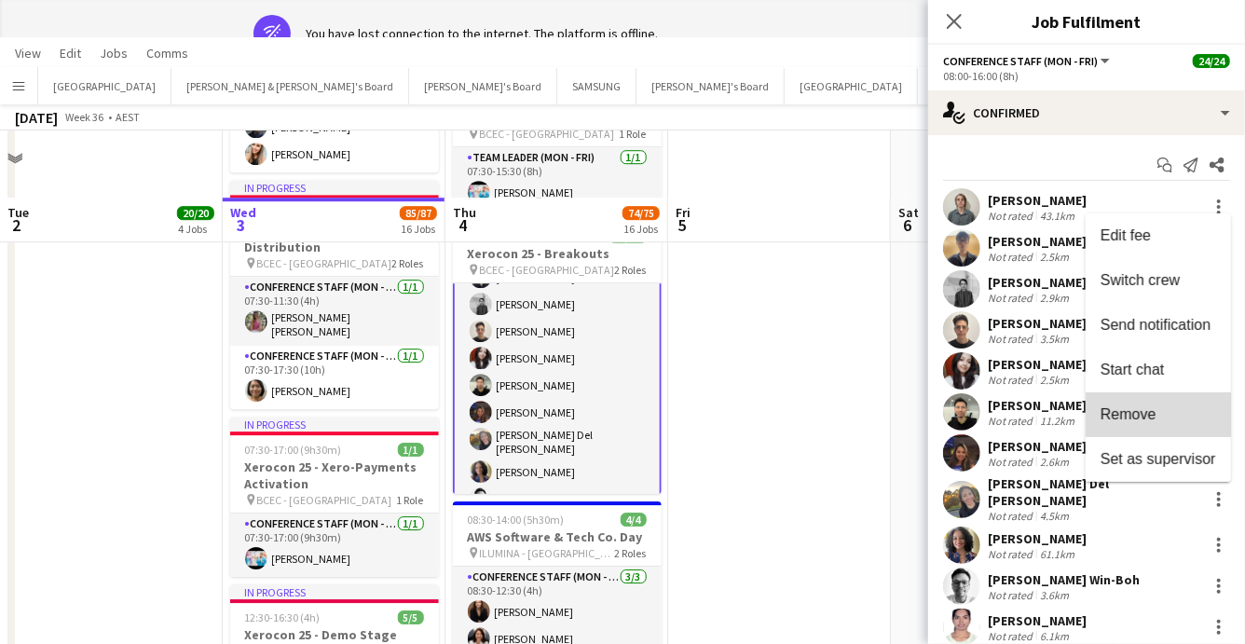
click at [1120, 402] on button "Remove" at bounding box center [1158, 414] width 145 height 45
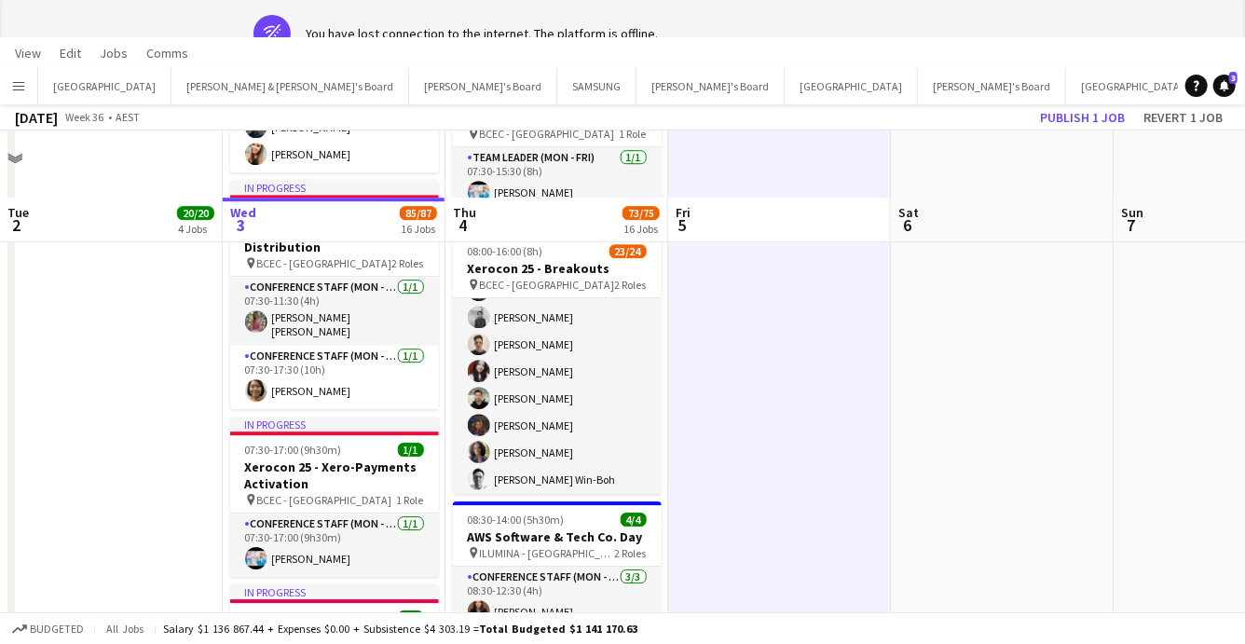
scroll to position [78, 0]
click at [1109, 115] on button "Publish 1 job" at bounding box center [1083, 117] width 100 height 24
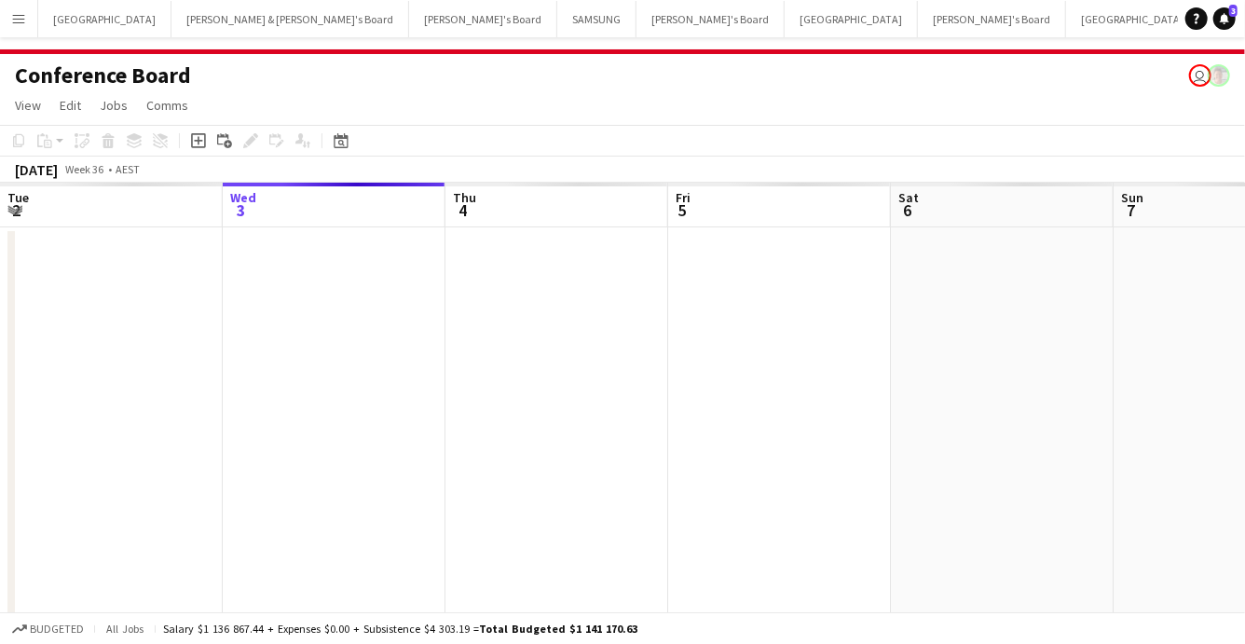
scroll to position [0, 0]
